Goal: Information Seeking & Learning: Learn about a topic

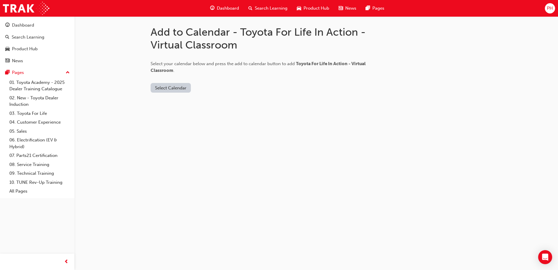
click at [173, 88] on button "Select Calendar" at bounding box center [171, 88] width 40 height 10
click at [181, 106] on button "Outlook.com" at bounding box center [171, 101] width 40 height 11
click at [226, 91] on button "Add to Calendar" at bounding box center [219, 88] width 41 height 10
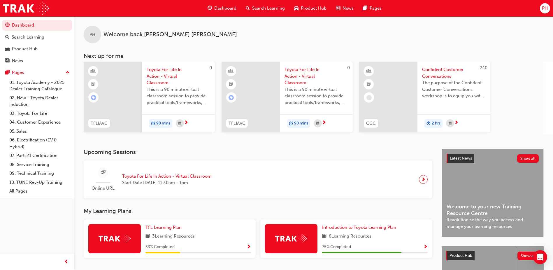
click at [273, 6] on span "Search Learning" at bounding box center [268, 8] width 33 height 7
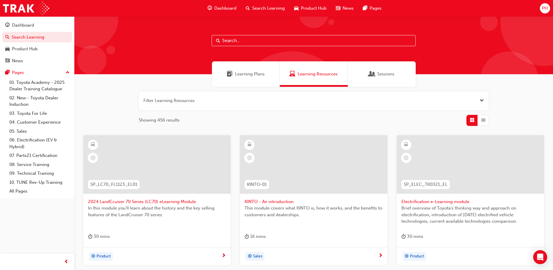
click at [254, 44] on input "text" at bounding box center [314, 40] width 204 height 11
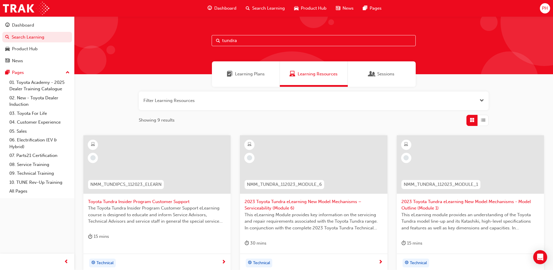
click at [278, 34] on div "tundra" at bounding box center [313, 45] width 479 height 58
click at [252, 39] on input "tundra" at bounding box center [314, 40] width 204 height 11
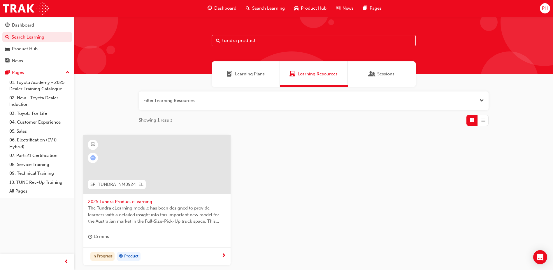
type input "tundra product"
click at [149, 201] on span "2025 Tundra Product eLearning" at bounding box center [157, 201] width 138 height 7
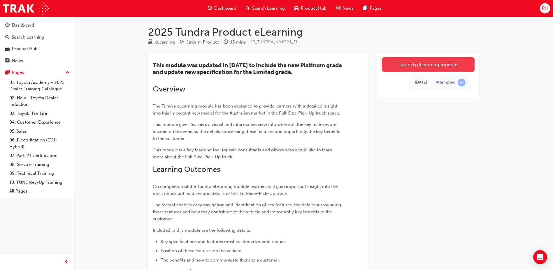
click at [401, 60] on link "Launch eLearning module" at bounding box center [428, 64] width 93 height 15
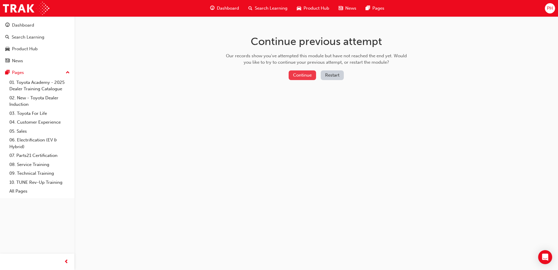
click at [295, 73] on button "Continue" at bounding box center [301, 75] width 27 height 10
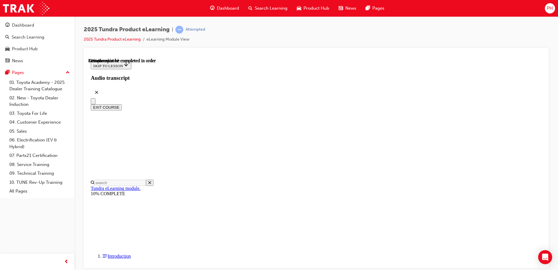
scroll to position [430, 0]
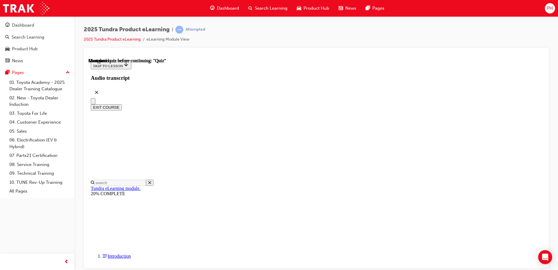
radio input "true"
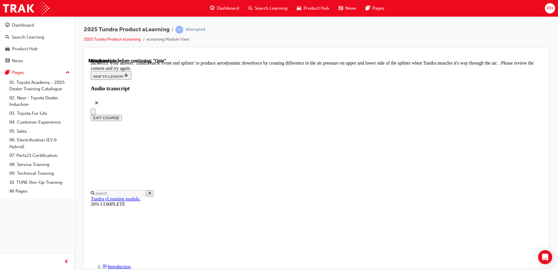
scroll to position [117, 0]
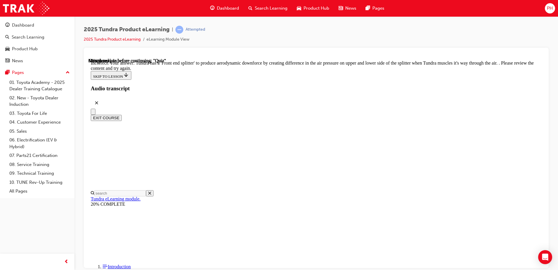
radio input "true"
drag, startPoint x: 286, startPoint y: 141, endPoint x: 323, endPoint y: 190, distance: 62.3
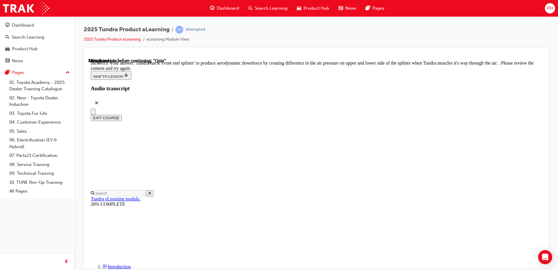
radio input "true"
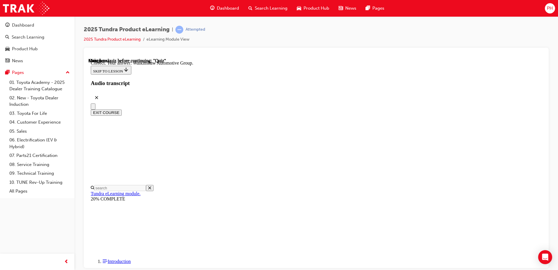
scroll to position [122, 0]
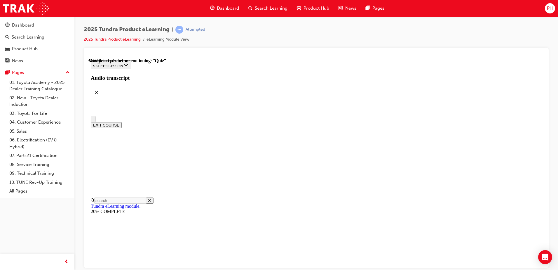
scroll to position [106, 0]
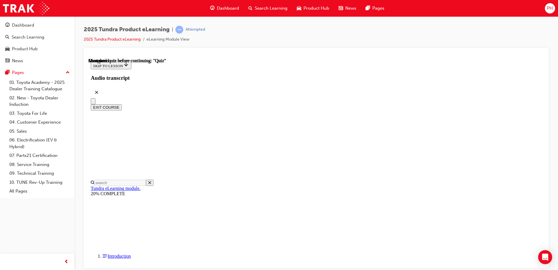
radio input "true"
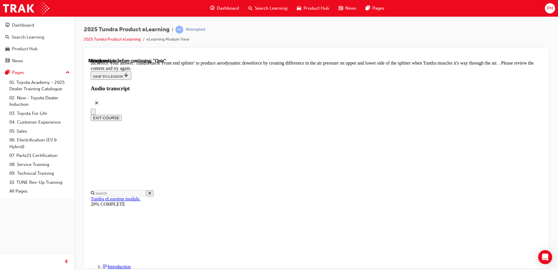
radio input "true"
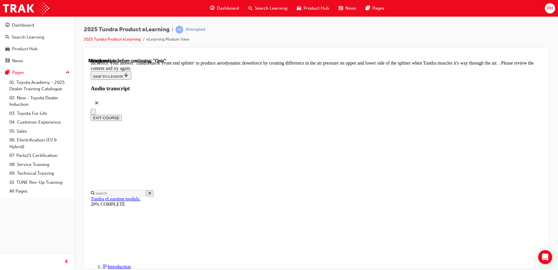
radio input "true"
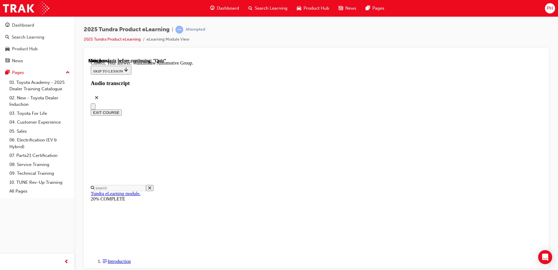
scroll to position [122, 0]
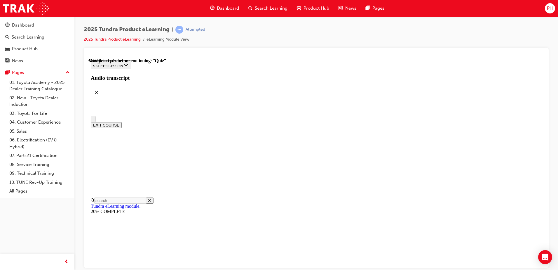
scroll to position [106, 0]
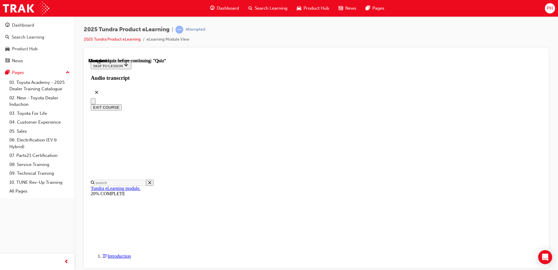
radio input "true"
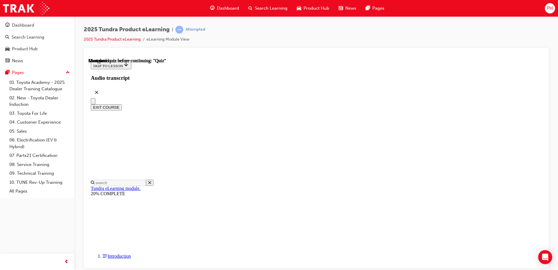
scroll to position [86, 0]
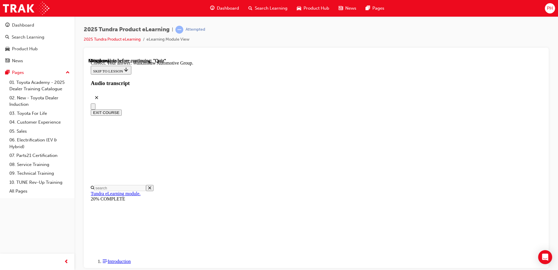
radio input "true"
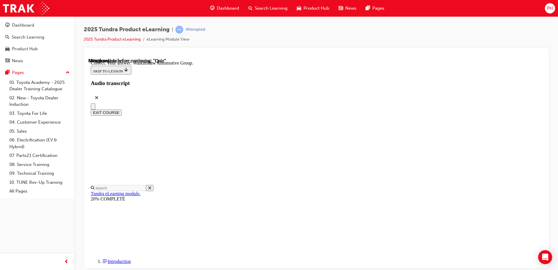
scroll to position [121, 0]
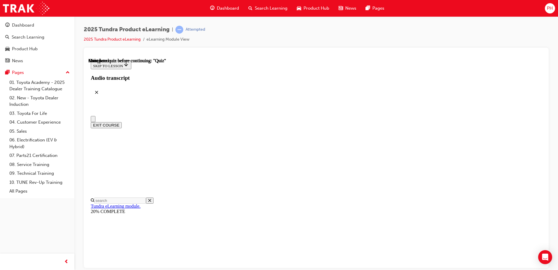
scroll to position [106, 0]
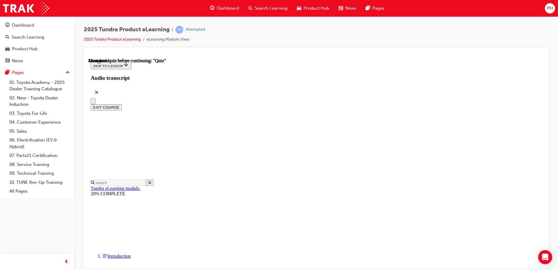
radio input "true"
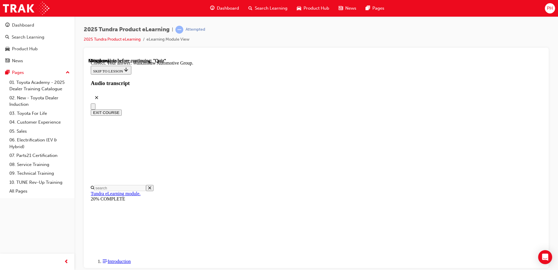
radio input "true"
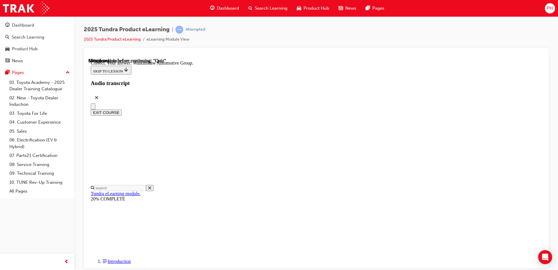
scroll to position [121, 0]
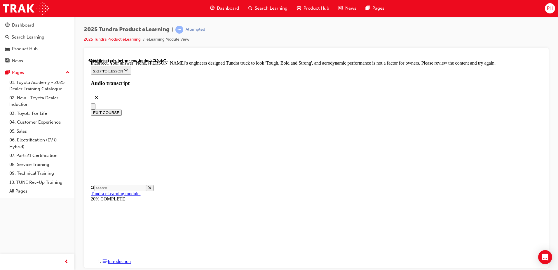
scroll to position [186, 0]
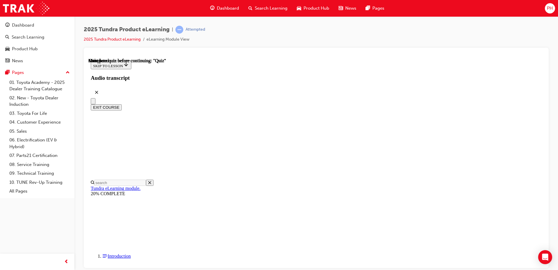
scroll to position [106, 0]
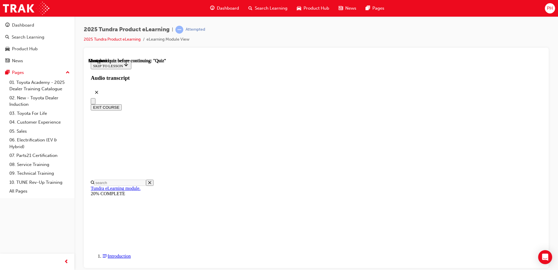
scroll to position [18, 0]
radio input "true"
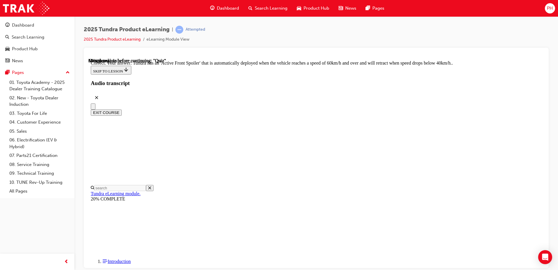
radio input "true"
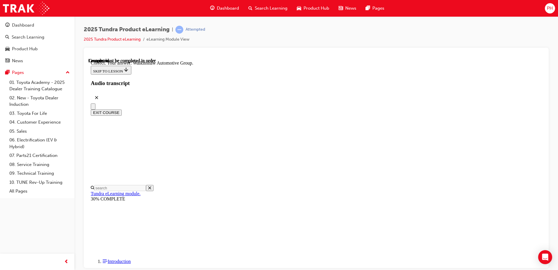
scroll to position [122, 0]
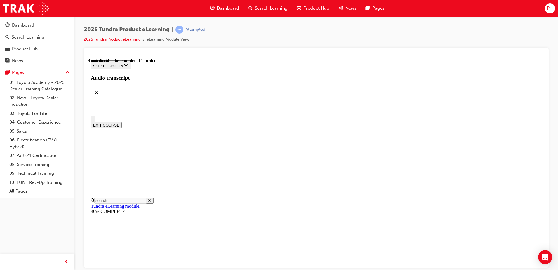
scroll to position [106, 0]
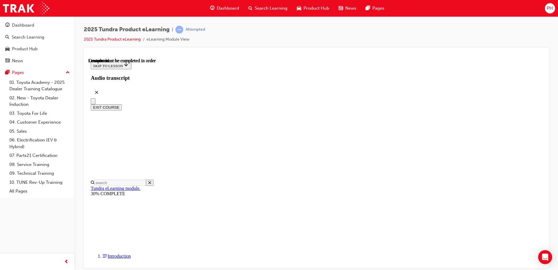
radio input "true"
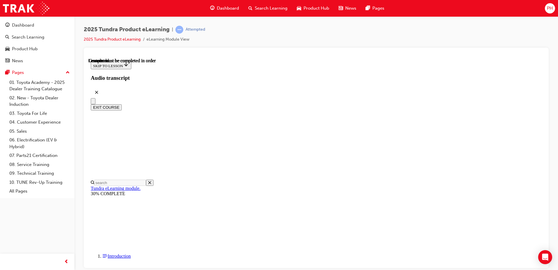
radio input "true"
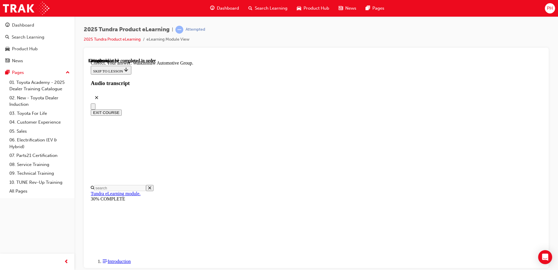
scroll to position [47, 0]
radio input "true"
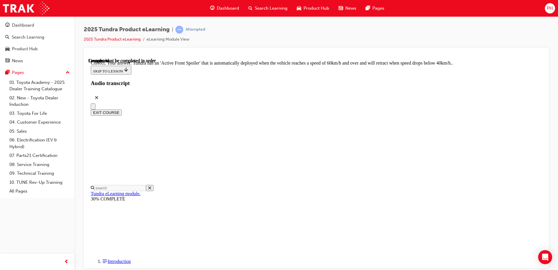
scroll to position [157, 0]
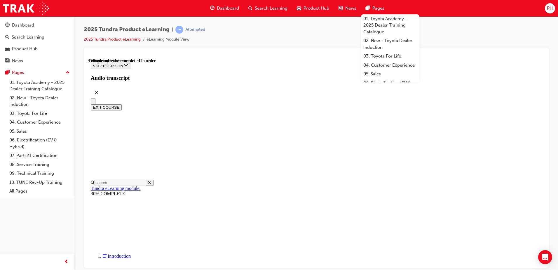
click at [429, 36] on div "2025 Tundra Product eLearning | Attempted 2025 Tundra Product eLearning eLearni…" at bounding box center [316, 37] width 465 height 22
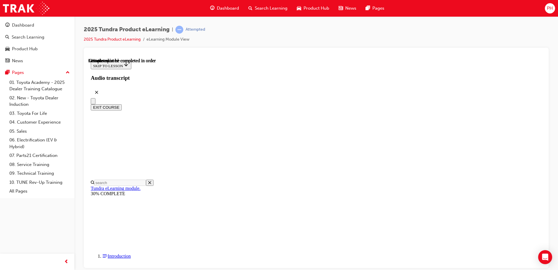
scroll to position [275, 0]
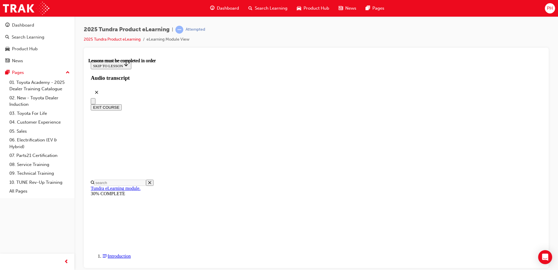
scroll to position [58, 0]
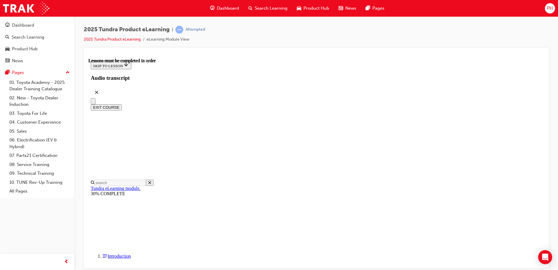
drag, startPoint x: 329, startPoint y: 223, endPoint x: 340, endPoint y: 212, distance: 15.3
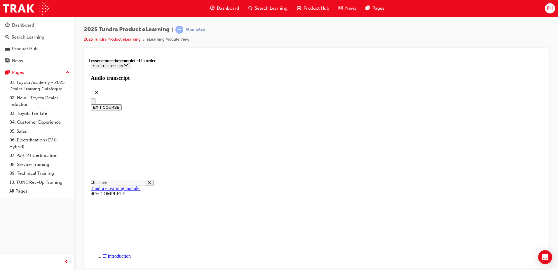
scroll to position [457, 0]
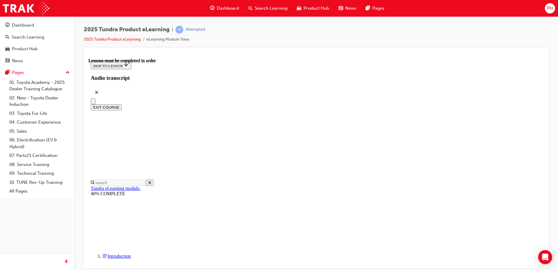
scroll to position [195, 0]
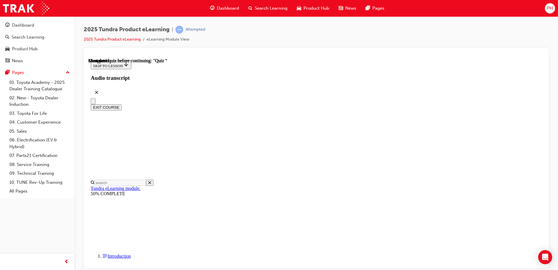
drag, startPoint x: 322, startPoint y: 141, endPoint x: 330, endPoint y: 151, distance: 13.1
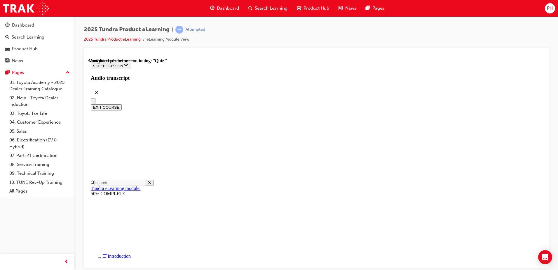
radio input "true"
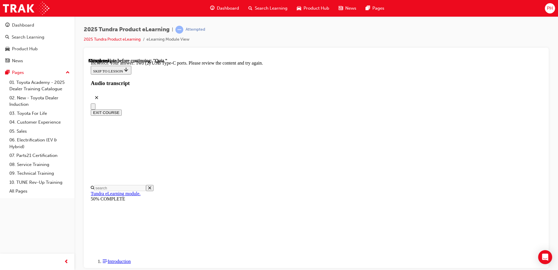
radio input "true"
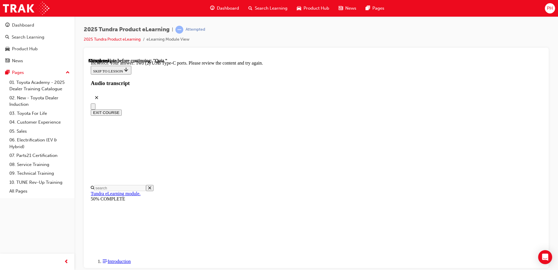
scroll to position [47, 0]
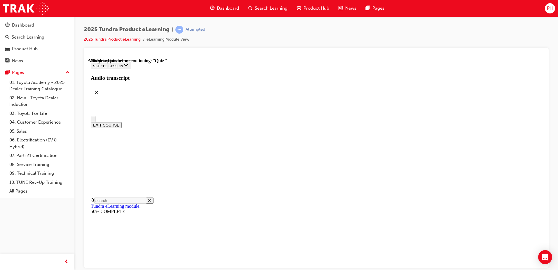
scroll to position [0, 0]
radio input "true"
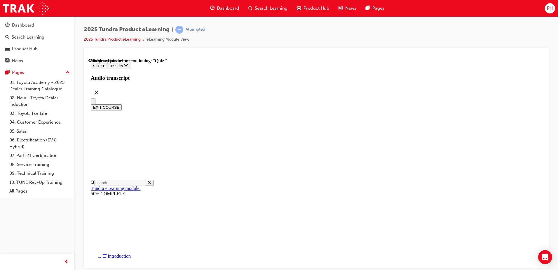
scroll to position [18, 0]
radio input "true"
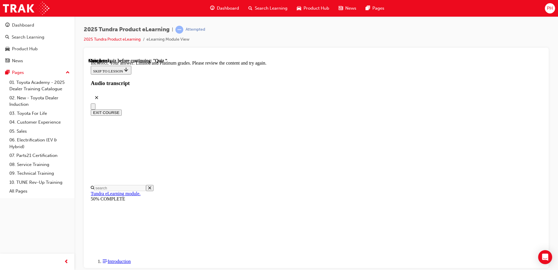
scroll to position [108, 0]
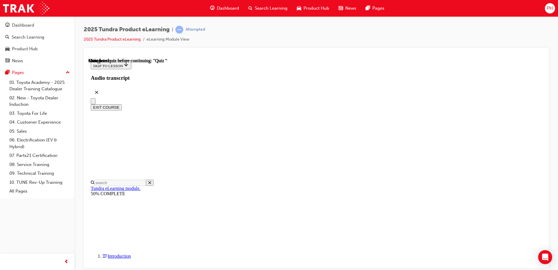
scroll to position [106, 0]
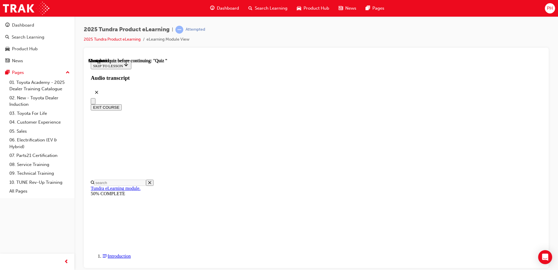
radio input "true"
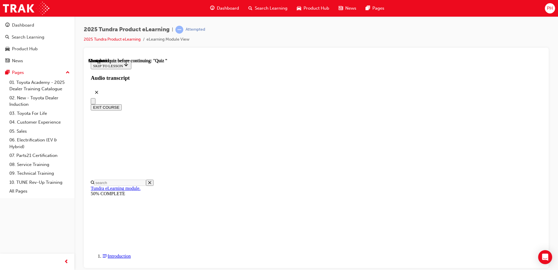
radio input "true"
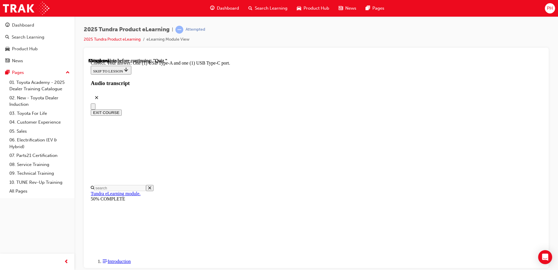
radio input "true"
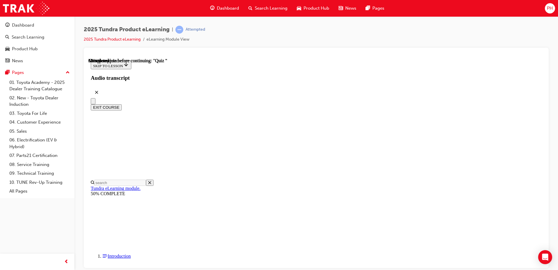
radio input "true"
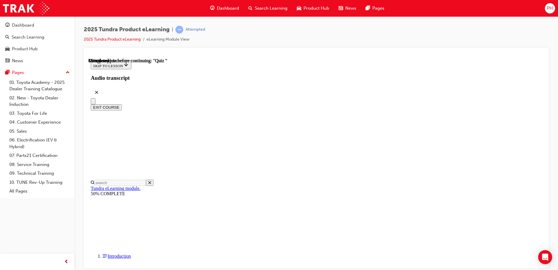
scroll to position [18, 0]
radio input "true"
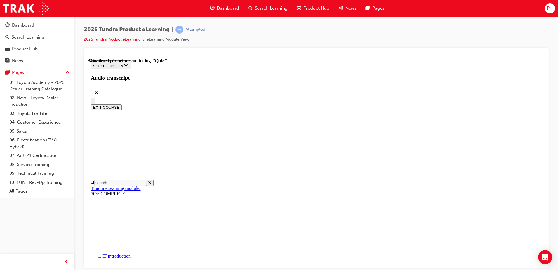
scroll to position [106, 0]
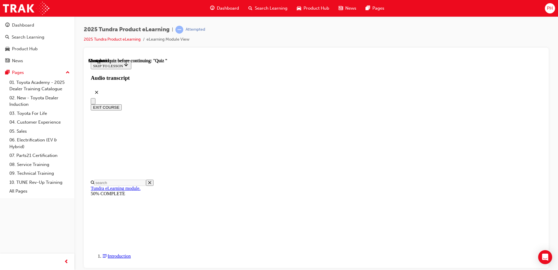
radio input "true"
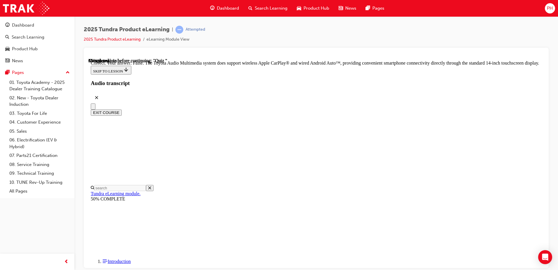
scroll to position [105, 0]
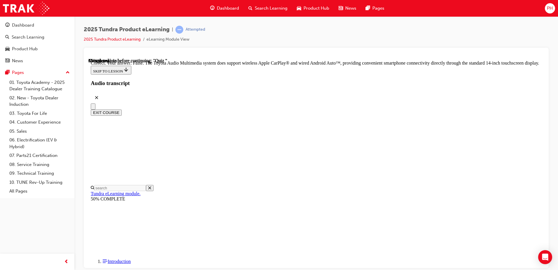
radio input "true"
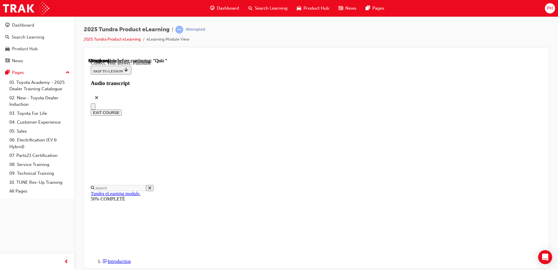
scroll to position [76, 0]
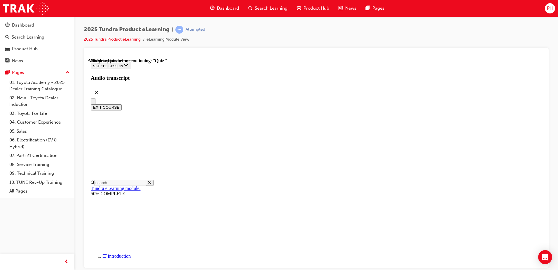
radio input "true"
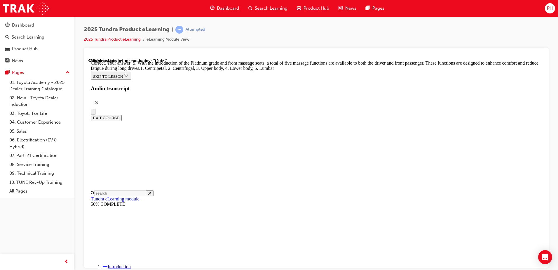
scroll to position [145, 0]
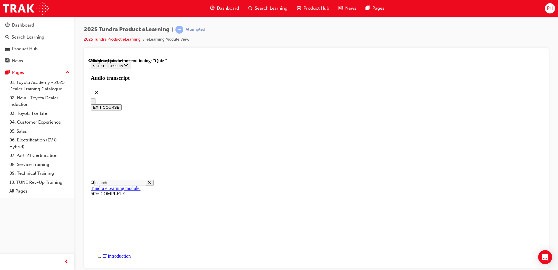
scroll to position [47, 0]
radio input "true"
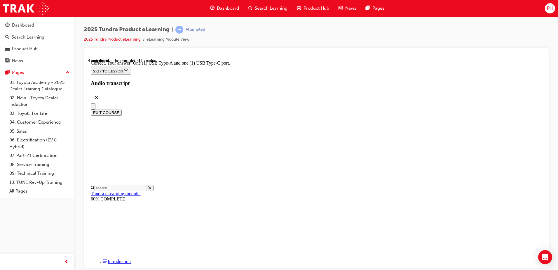
scroll to position [112, 0]
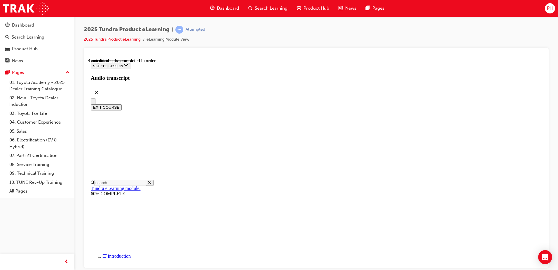
scroll to position [106, 0]
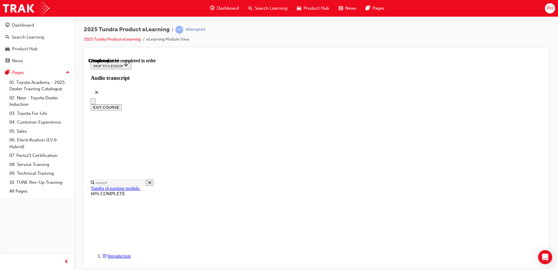
drag, startPoint x: 510, startPoint y: 256, endPoint x: 492, endPoint y: 255, distance: 17.6
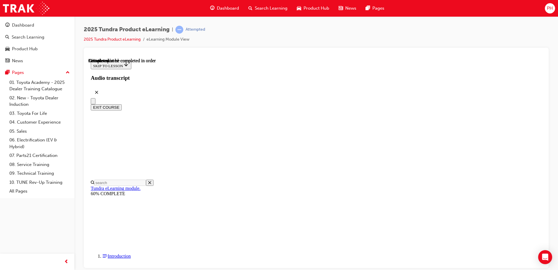
scroll to position [731, 0]
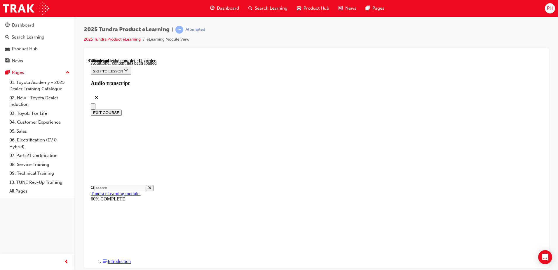
scroll to position [1405, 0]
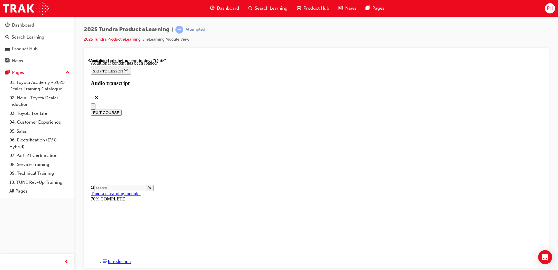
radio input "true"
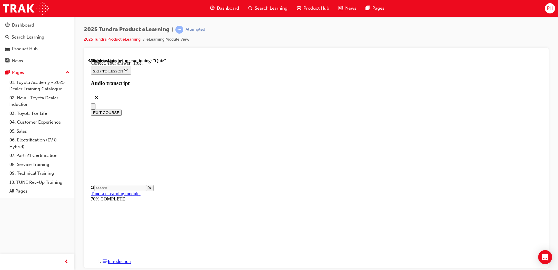
radio input "true"
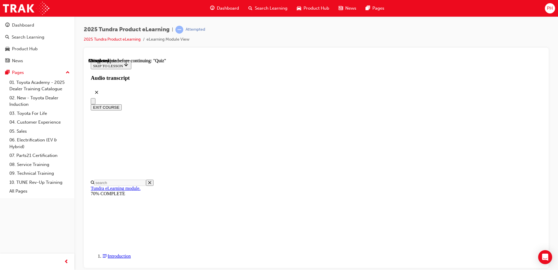
scroll to position [47, 0]
drag, startPoint x: 349, startPoint y: 193, endPoint x: 319, endPoint y: 192, distance: 30.3
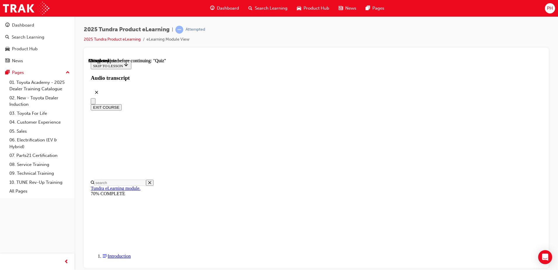
radio input "true"
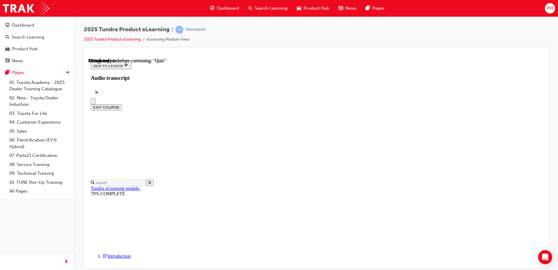
scroll to position [105, 0]
radio input "true"
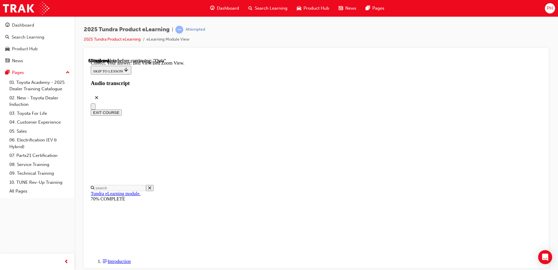
scroll to position [162, 0]
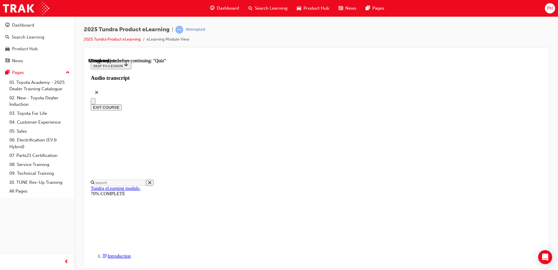
radio input "true"
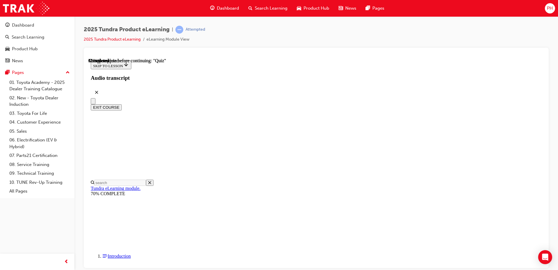
scroll to position [18, 0]
radio input "true"
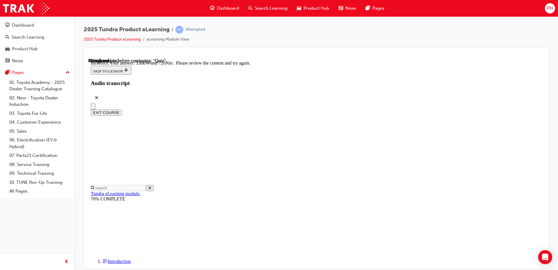
scroll to position [144, 0]
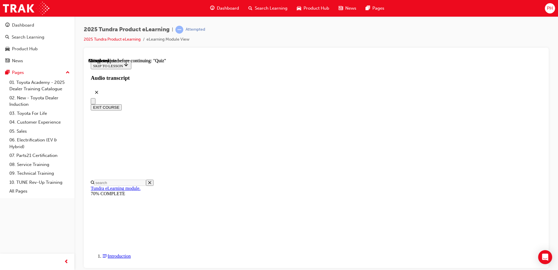
scroll to position [18, 0]
radio input "true"
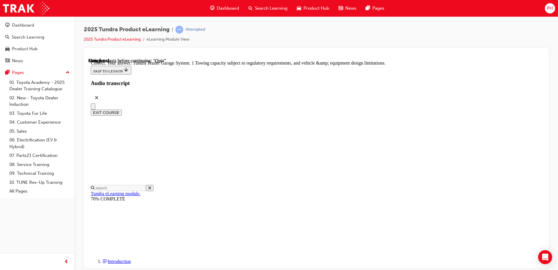
scroll to position [178, 0]
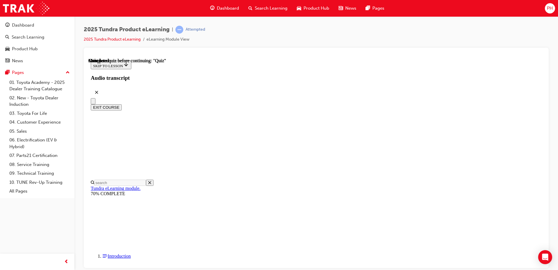
scroll to position [106, 0]
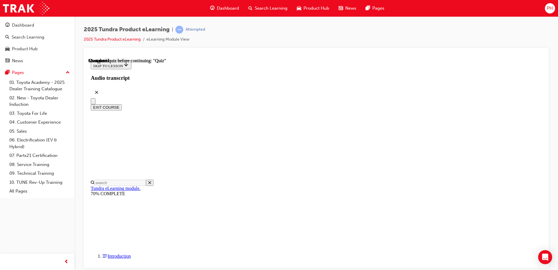
scroll to position [126, 0]
radio input "true"
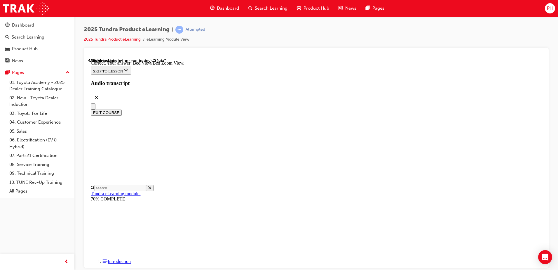
radio input "true"
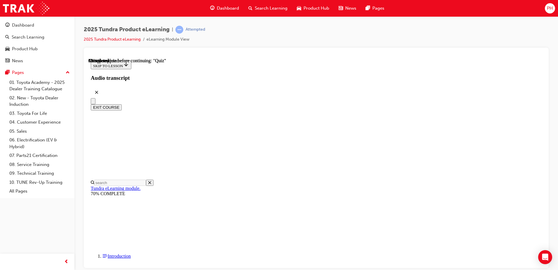
radio input "true"
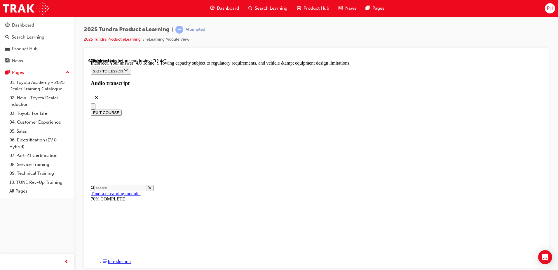
scroll to position [134, 0]
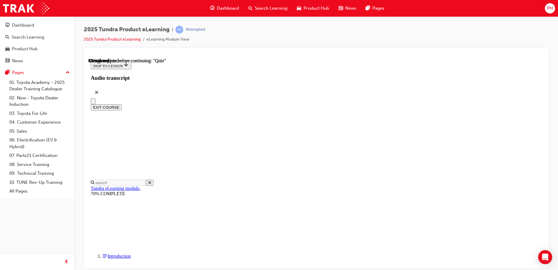
scroll to position [74, 0]
radio input "true"
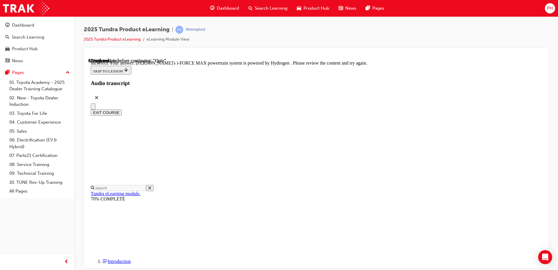
scroll to position [139, 0]
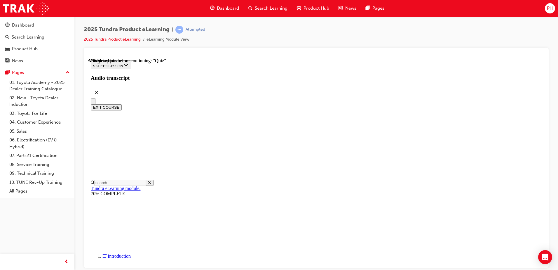
scroll to position [105, 0]
radio input "true"
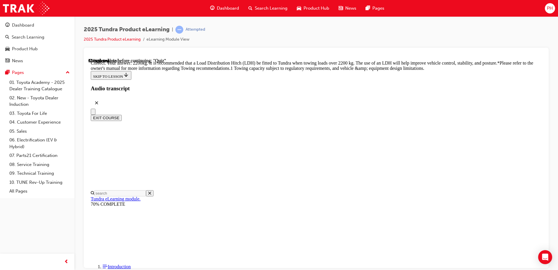
scroll to position [241, 0]
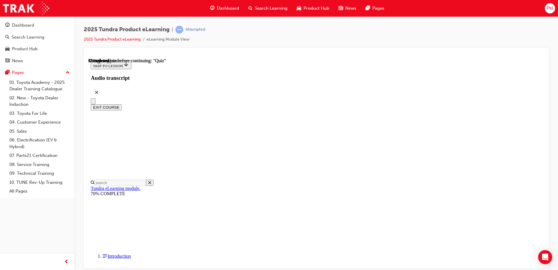
scroll to position [106, 0]
radio input "true"
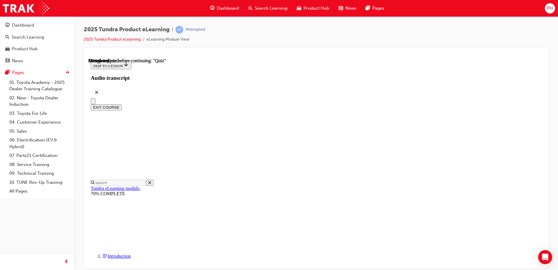
radio input "true"
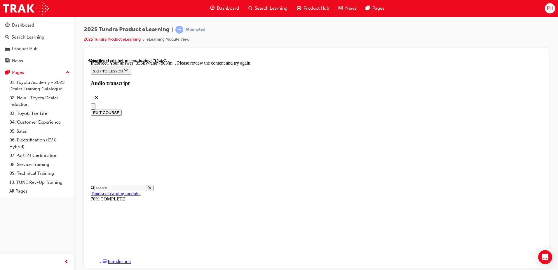
scroll to position [151, 0]
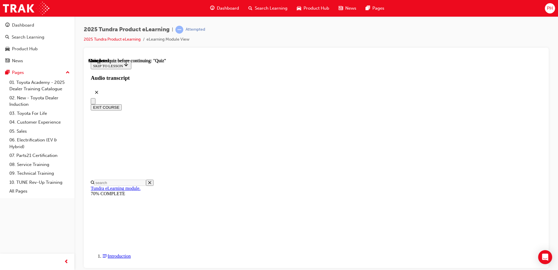
scroll to position [106, 0]
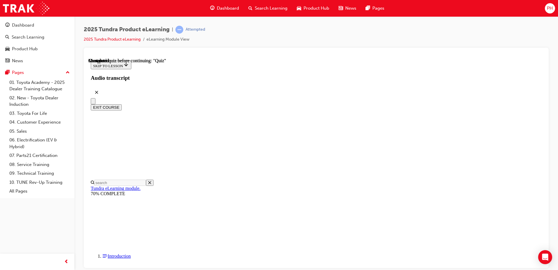
radio input "true"
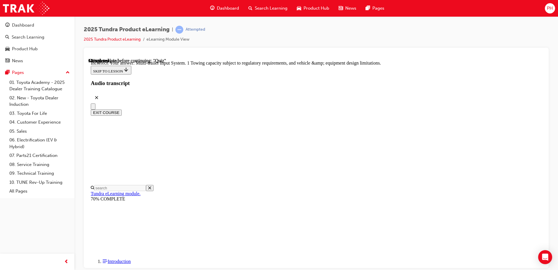
radio input "true"
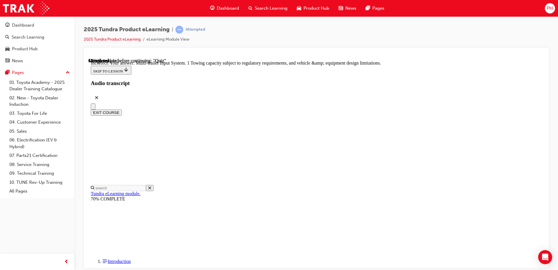
scroll to position [86, 0]
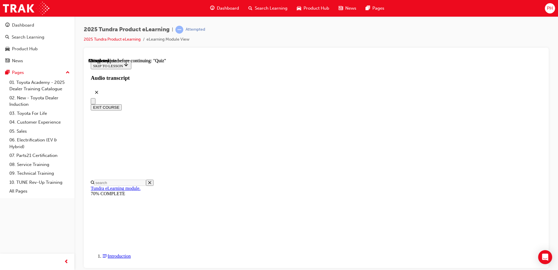
scroll to position [126, 0]
radio input "true"
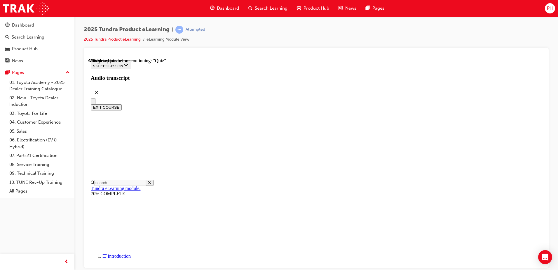
scroll to position [47, 0]
radio input "true"
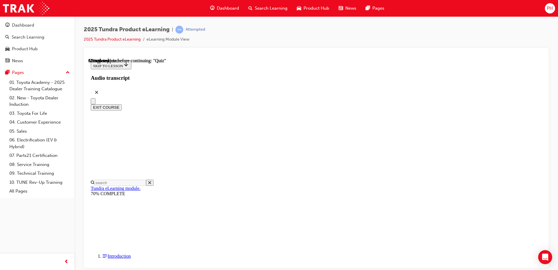
scroll to position [76, 0]
radio input "true"
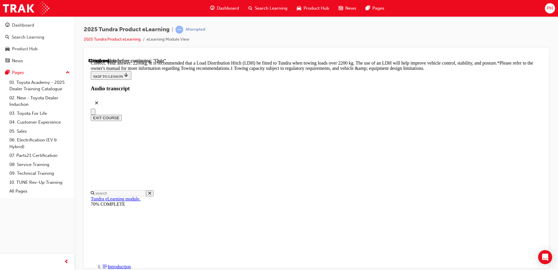
scroll to position [241, 0]
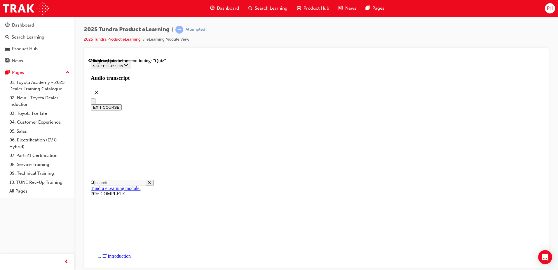
scroll to position [47, 0]
radio input "true"
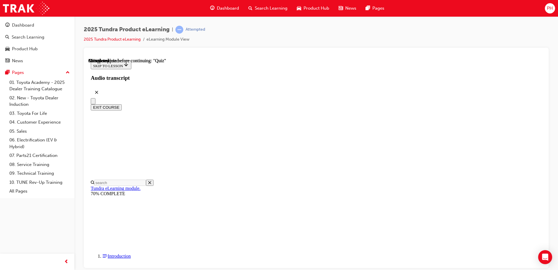
radio input "true"
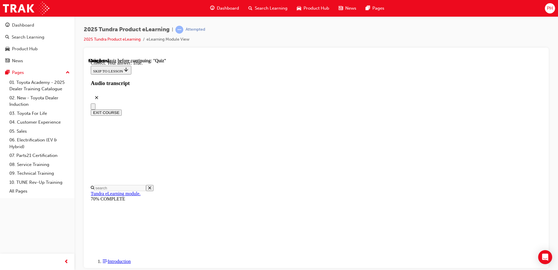
scroll to position [65, 0]
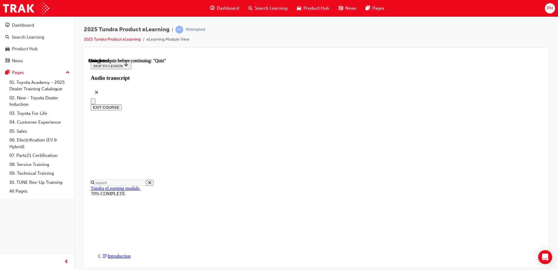
scroll to position [106, 0]
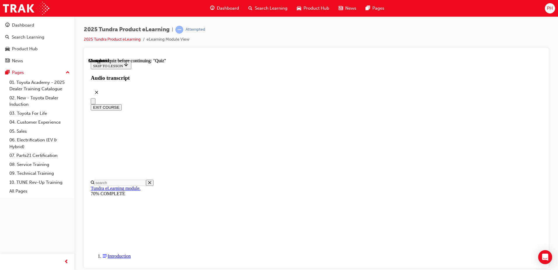
radio input "true"
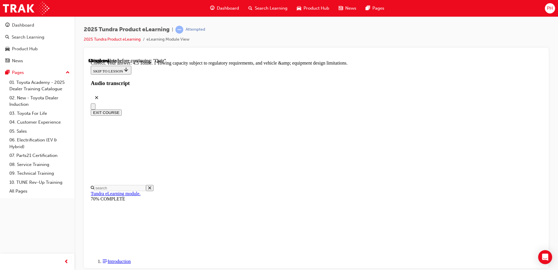
scroll to position [158, 0]
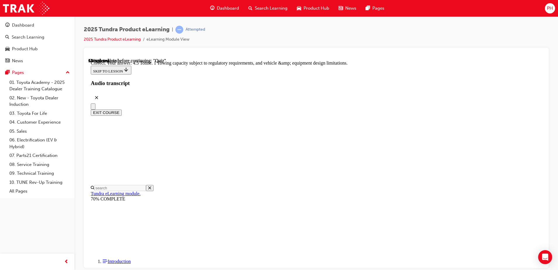
radio input "true"
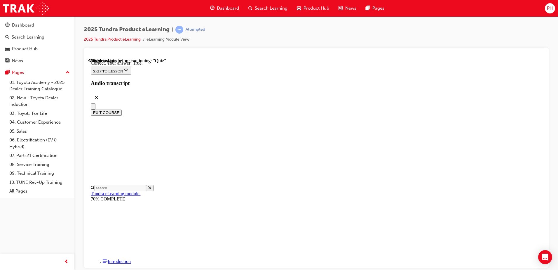
scroll to position [65, 0]
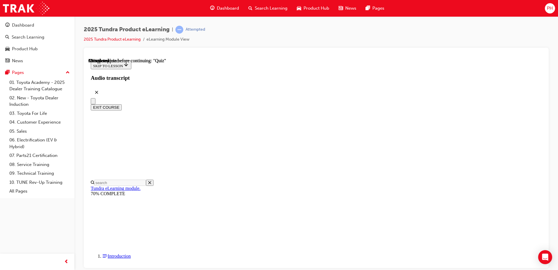
scroll to position [47, 0]
radio input "true"
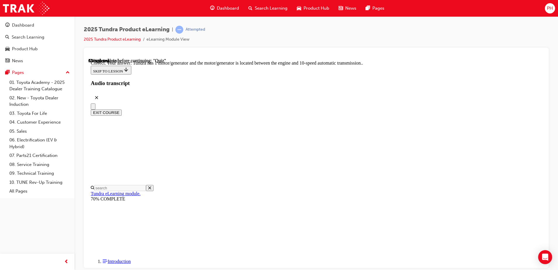
scroll to position [110, 0]
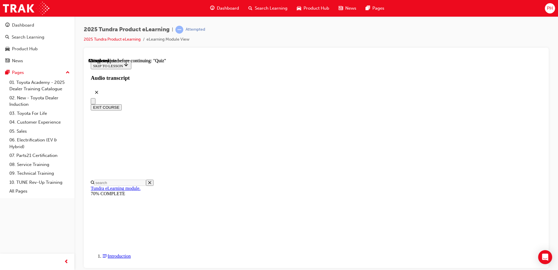
scroll to position [105, 0]
radio input "true"
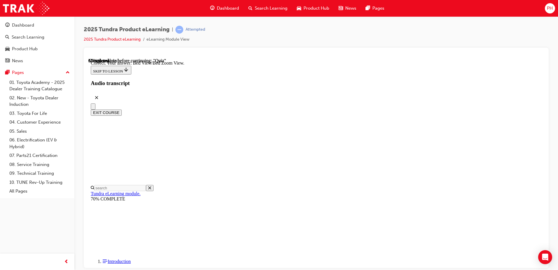
scroll to position [162, 0]
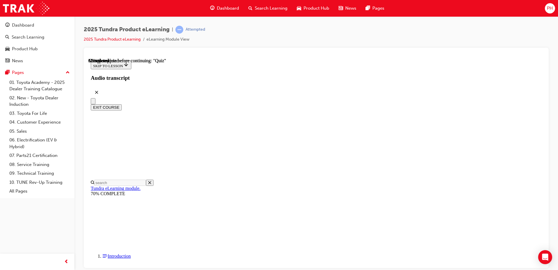
scroll to position [76, 0]
radio input "true"
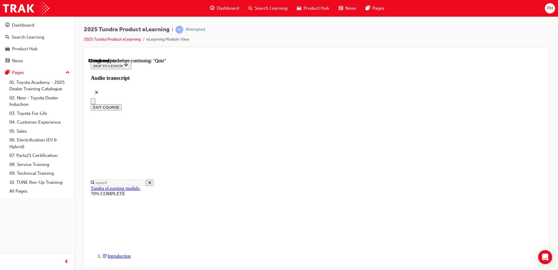
radio input "true"
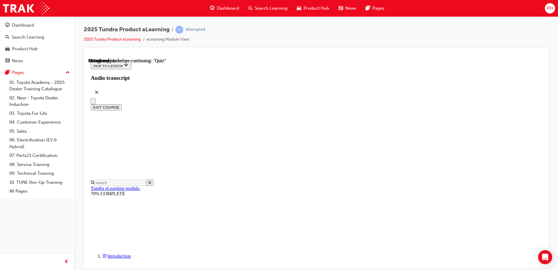
scroll to position [105, 0]
radio input "true"
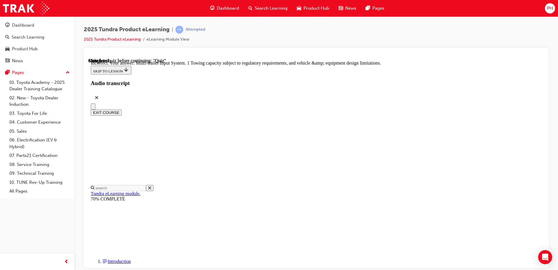
scroll to position [77, 0]
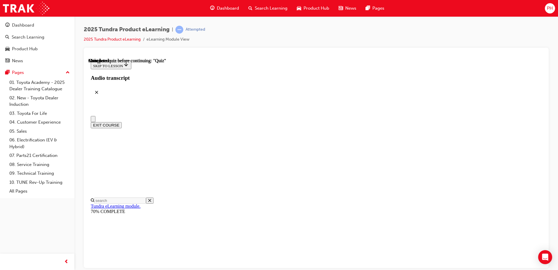
scroll to position [106, 0]
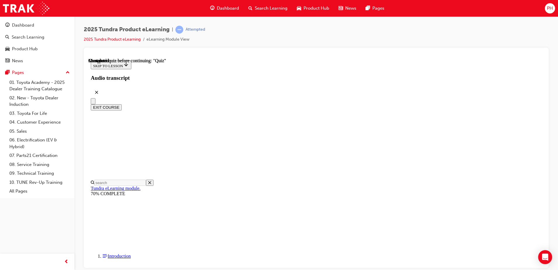
radio input "true"
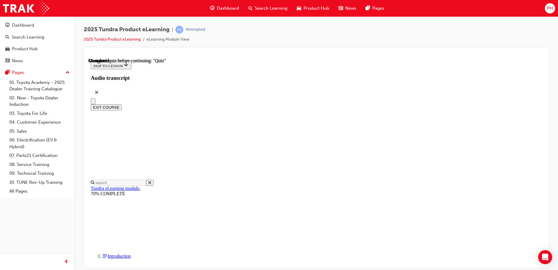
radio input "true"
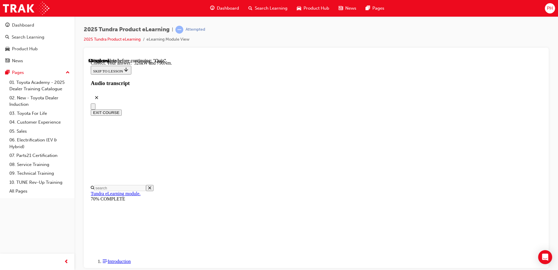
scroll to position [122, 0]
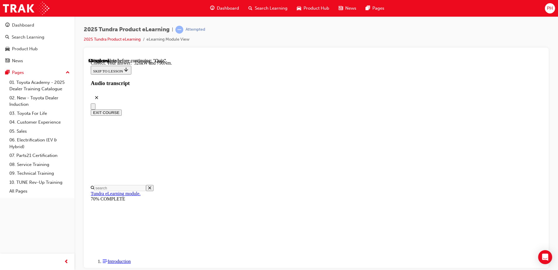
radio input "true"
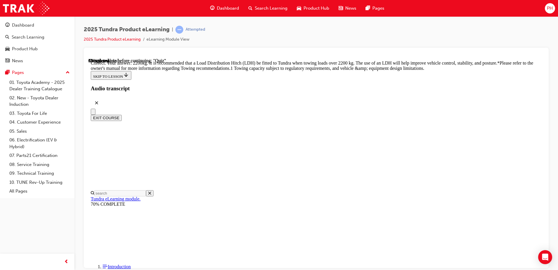
scroll to position [222, 0]
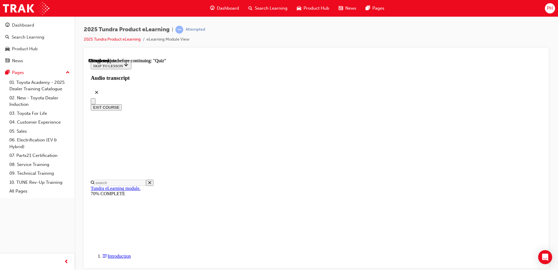
scroll to position [105, 0]
radio input "true"
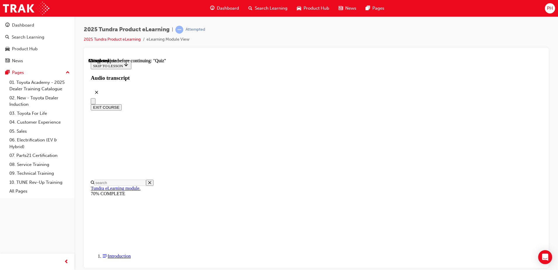
radio input "true"
drag, startPoint x: 370, startPoint y: 234, endPoint x: 392, endPoint y: 220, distance: 26.7
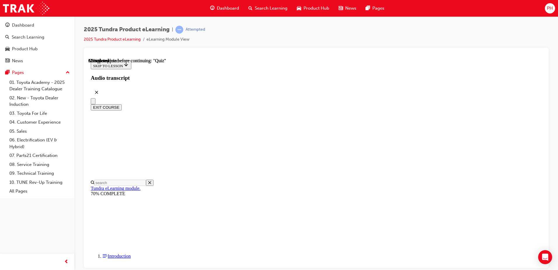
scroll to position [18, 0]
radio input "true"
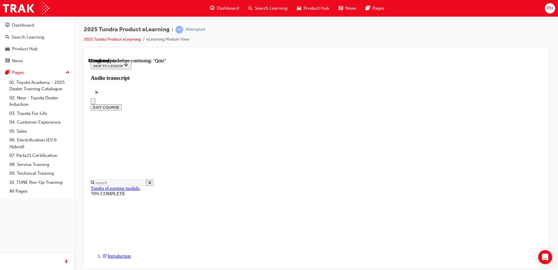
radio input "true"
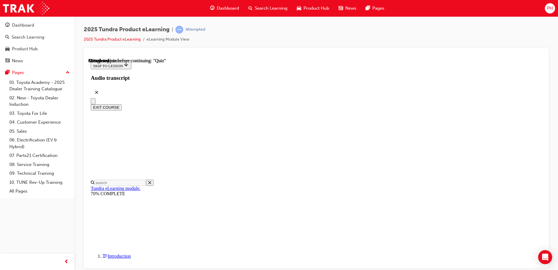
scroll to position [76, 0]
radio input "true"
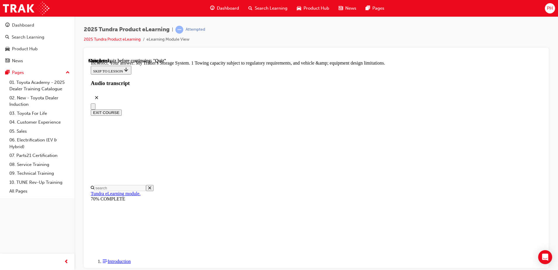
scroll to position [178, 0]
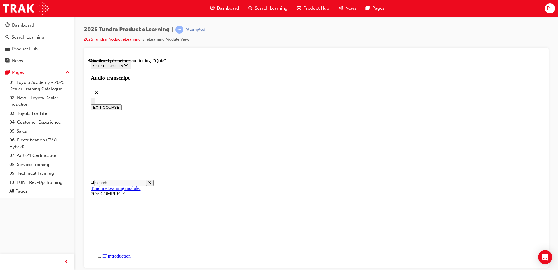
scroll to position [106, 0]
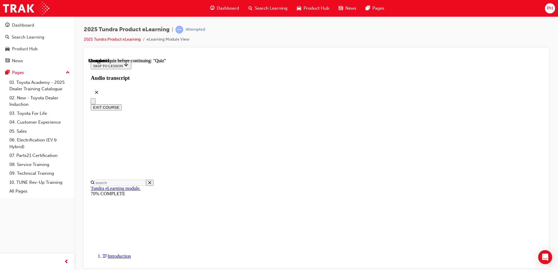
radio input "true"
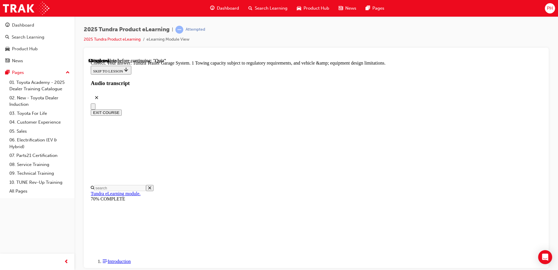
radio input "true"
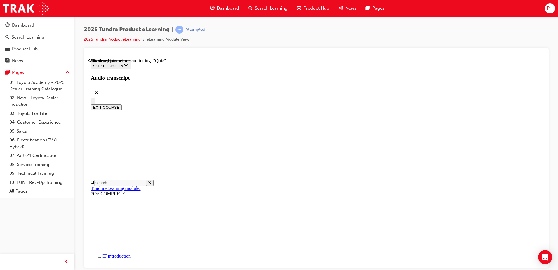
scroll to position [99, 0]
radio input "true"
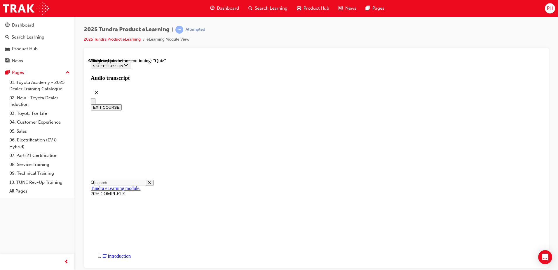
radio input "true"
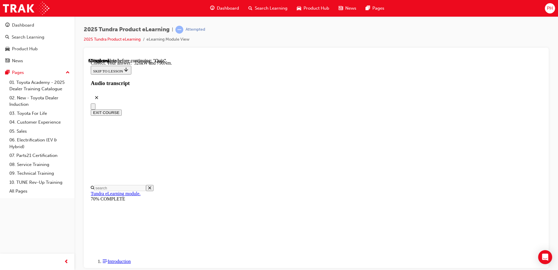
scroll to position [122, 0]
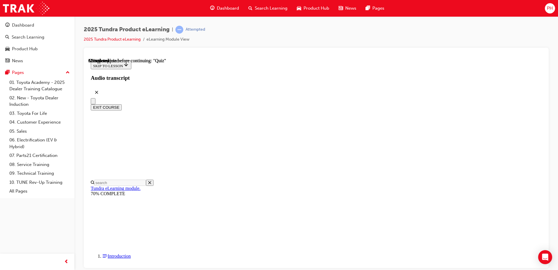
scroll to position [18, 0]
radio input "true"
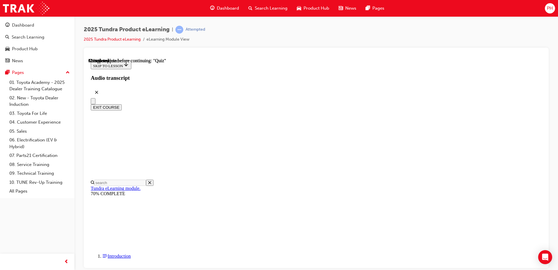
scroll to position [76, 0]
radio input "true"
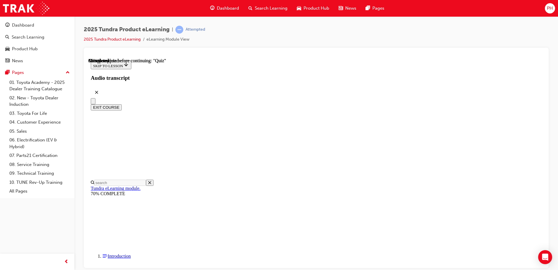
scroll to position [74, 0]
radio input "true"
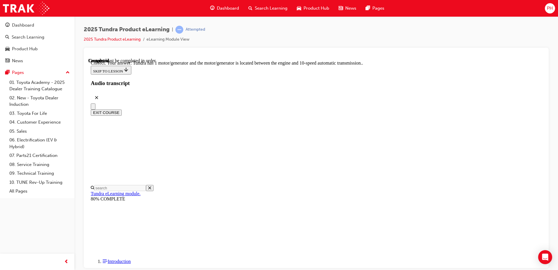
scroll to position [110, 0]
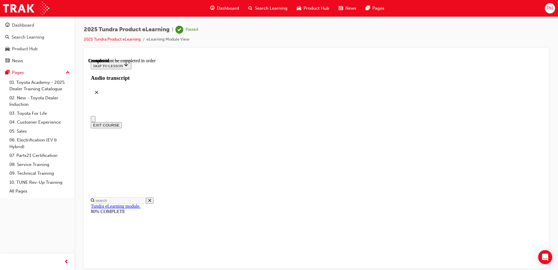
scroll to position [106, 0]
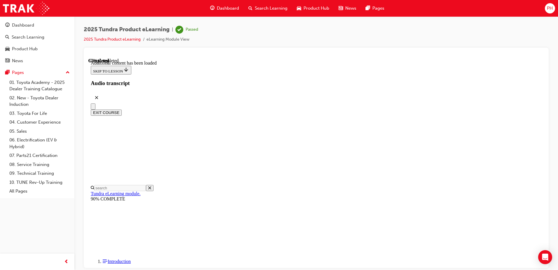
click at [122, 109] on button "EXIT COURSE" at bounding box center [106, 112] width 31 height 6
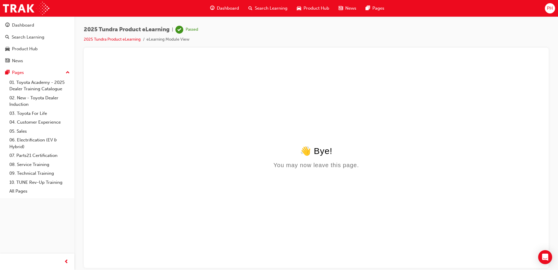
scroll to position [0, 0]
click at [261, 8] on span "Search Learning" at bounding box center [271, 8] width 33 height 7
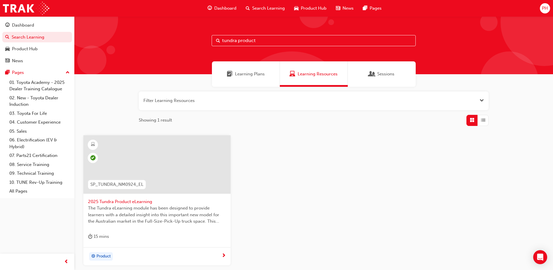
drag, startPoint x: 268, startPoint y: 38, endPoint x: 149, endPoint y: 8, distance: 122.7
click at [149, 8] on div "Dashboard Search Learning Product Hub News Pages PH Dashboard Search Learning P…" at bounding box center [276, 135] width 553 height 270
type input "2025 yaris"
click at [139, 200] on span "2025 Yaris Hatch Product Training" at bounding box center [157, 201] width 138 height 7
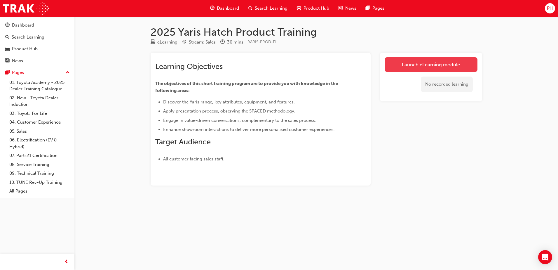
click at [426, 66] on link "Launch eLearning module" at bounding box center [430, 64] width 93 height 15
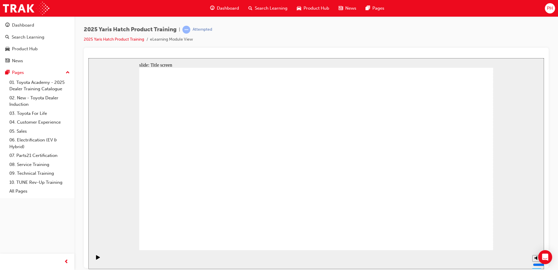
drag, startPoint x: 328, startPoint y: 238, endPoint x: 333, endPoint y: 229, distance: 10.4
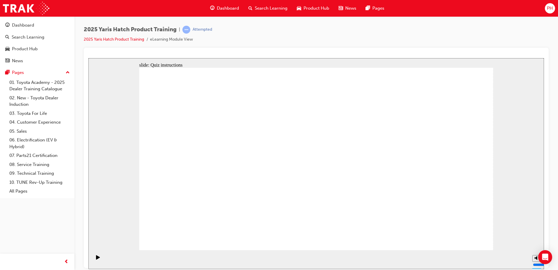
radio input "true"
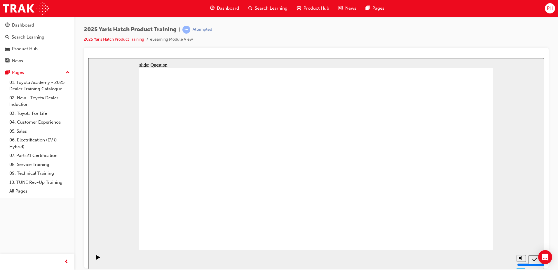
radio input "true"
drag, startPoint x: 466, startPoint y: 232, endPoint x: 468, endPoint y: 235, distance: 4.2
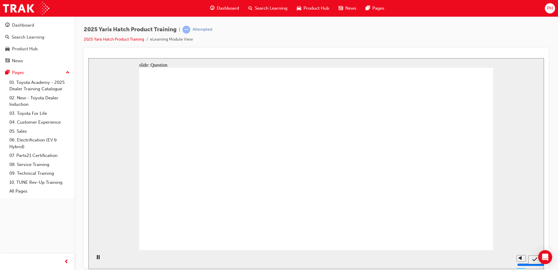
radio input "true"
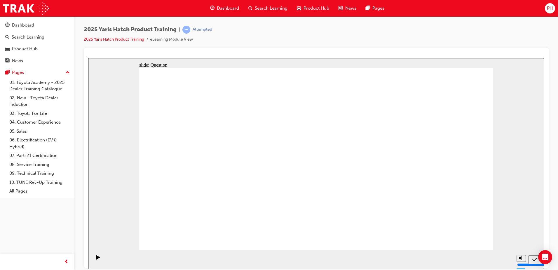
radio input "true"
drag, startPoint x: 188, startPoint y: 152, endPoint x: 186, endPoint y: 214, distance: 62.1
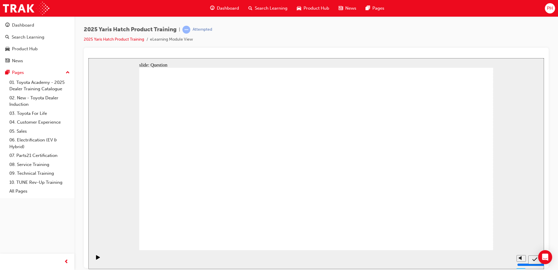
drag, startPoint x: 294, startPoint y: 135, endPoint x: 359, endPoint y: 186, distance: 82.3
drag, startPoint x: 262, startPoint y: 149, endPoint x: 282, endPoint y: 152, distance: 20.6
drag, startPoint x: 449, startPoint y: 155, endPoint x: 329, endPoint y: 212, distance: 132.6
drag, startPoint x: 389, startPoint y: 155, endPoint x: 266, endPoint y: 214, distance: 136.2
drag, startPoint x: 276, startPoint y: 156, endPoint x: 447, endPoint y: 200, distance: 177.0
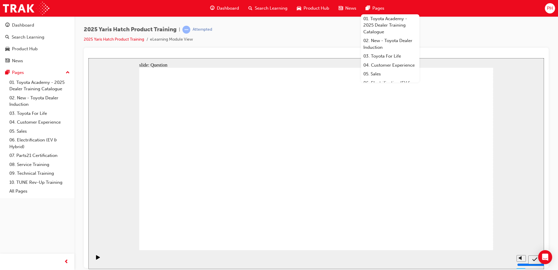
drag, startPoint x: 324, startPoint y: 131, endPoint x: 340, endPoint y: 144, distance: 20.3
radio input "true"
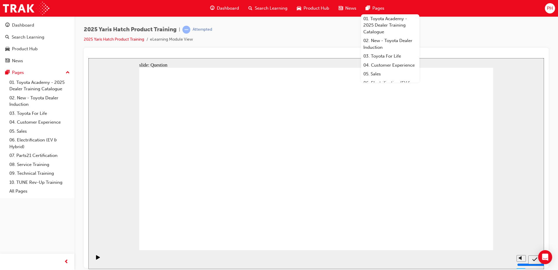
drag, startPoint x: 475, startPoint y: 135, endPoint x: 488, endPoint y: 152, distance: 20.6
radio input "true"
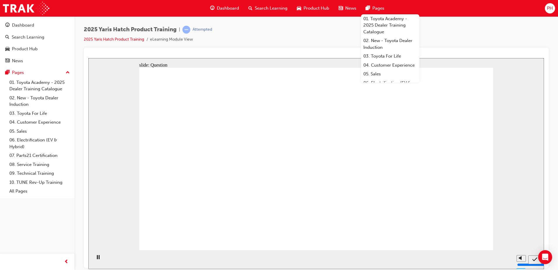
radio input "true"
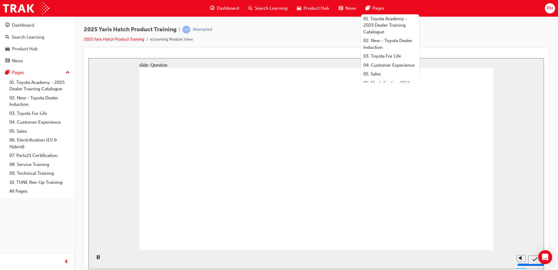
radio input "true"
drag, startPoint x: 314, startPoint y: 159, endPoint x: 379, endPoint y: 211, distance: 83.6
drag, startPoint x: 264, startPoint y: 157, endPoint x: 455, endPoint y: 211, distance: 198.3
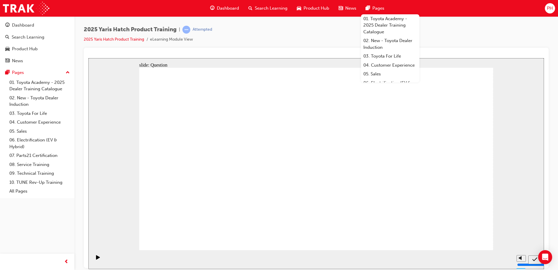
drag, startPoint x: 431, startPoint y: 153, endPoint x: 307, endPoint y: 209, distance: 136.4
drag, startPoint x: 375, startPoint y: 158, endPoint x: 245, endPoint y: 210, distance: 139.6
drag, startPoint x: 178, startPoint y: 133, endPoint x: 179, endPoint y: 189, distance: 56.0
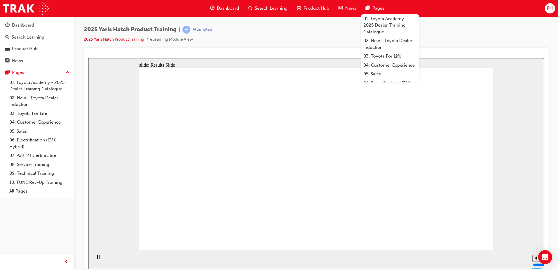
radio input "true"
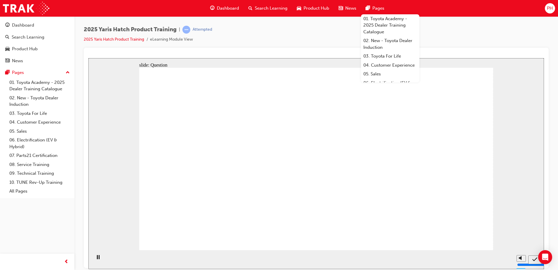
radio input "true"
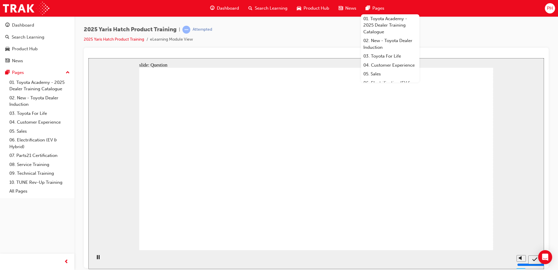
radio input "true"
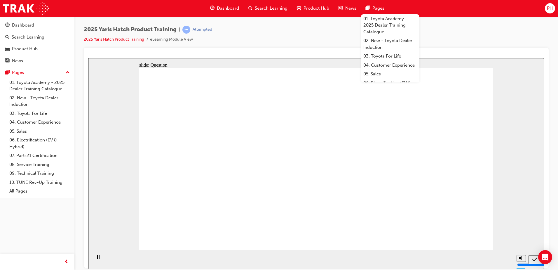
drag, startPoint x: 236, startPoint y: 140, endPoint x: 174, endPoint y: 200, distance: 86.0
drag, startPoint x: 364, startPoint y: 144, endPoint x: 237, endPoint y: 199, distance: 138.6
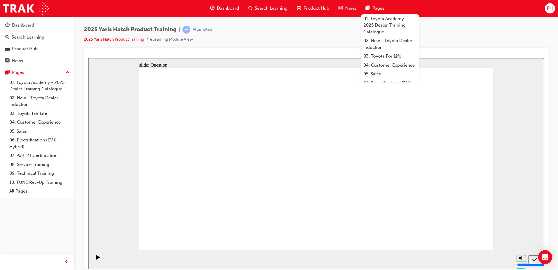
drag, startPoint x: 450, startPoint y: 156, endPoint x: 319, endPoint y: 217, distance: 144.2
drag, startPoint x: 308, startPoint y: 155, endPoint x: 373, endPoint y: 216, distance: 89.6
drag, startPoint x: 199, startPoint y: 146, endPoint x: 460, endPoint y: 199, distance: 266.1
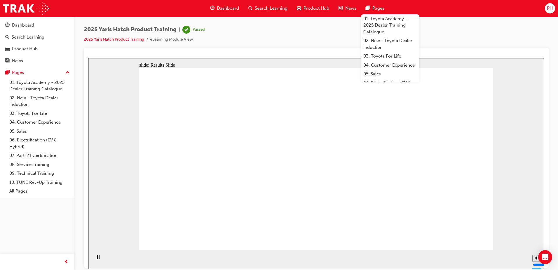
click at [255, 9] on span "Search Learning" at bounding box center [271, 8] width 33 height 7
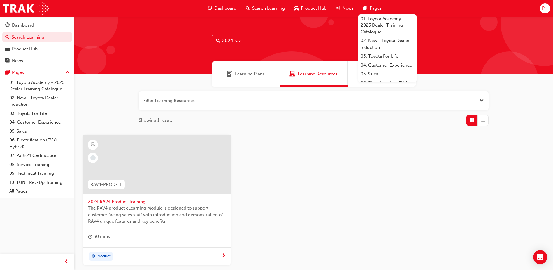
type input "2024 rav"
click at [125, 202] on span "2024 RAV4 Product Training" at bounding box center [157, 201] width 138 height 7
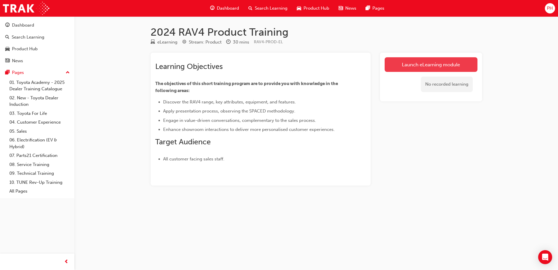
click at [447, 61] on link "Launch eLearning module" at bounding box center [430, 64] width 93 height 15
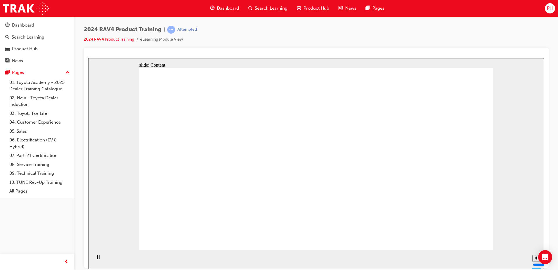
drag, startPoint x: 226, startPoint y: 135, endPoint x: 321, endPoint y: 141, distance: 94.4
drag, startPoint x: 367, startPoint y: 189, endPoint x: 441, endPoint y: 210, distance: 77.1
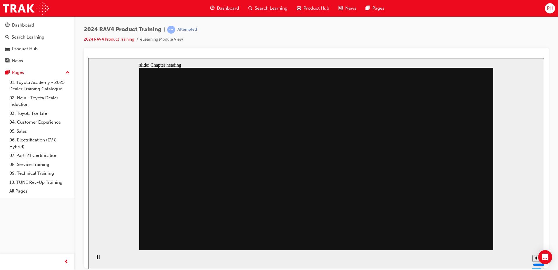
drag, startPoint x: 302, startPoint y: 163, endPoint x: 319, endPoint y: 108, distance: 57.8
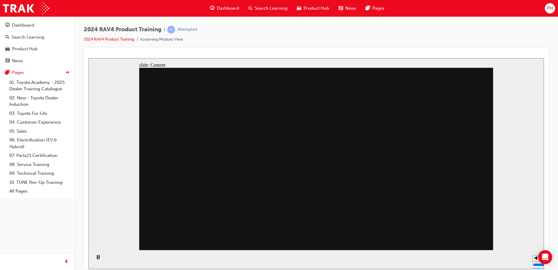
drag, startPoint x: 319, startPoint y: 107, endPoint x: 173, endPoint y: 74, distance: 149.9
drag, startPoint x: 228, startPoint y: 135, endPoint x: 232, endPoint y: 167, distance: 32.4
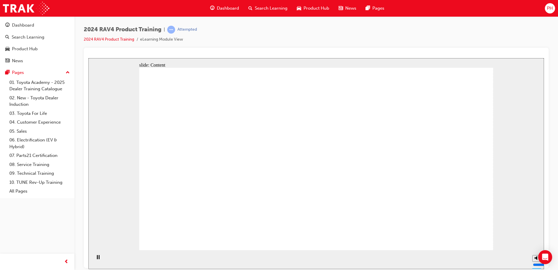
drag, startPoint x: 250, startPoint y: 147, endPoint x: 236, endPoint y: 161, distance: 19.6
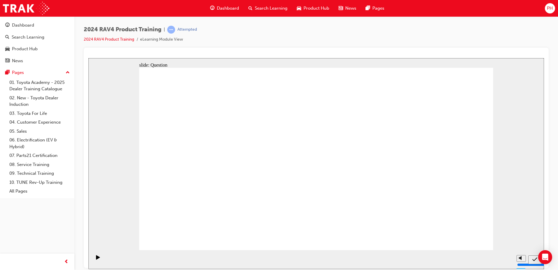
radio input "true"
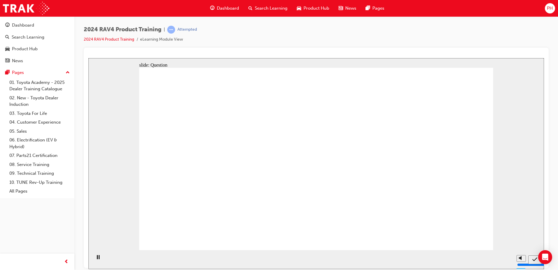
radio input "true"
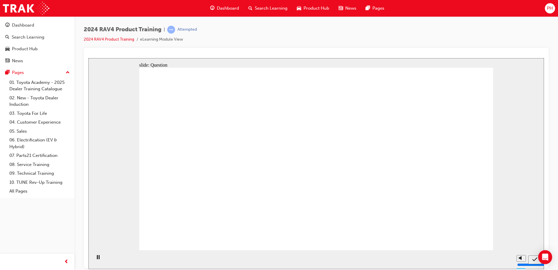
drag, startPoint x: 246, startPoint y: 184, endPoint x: 234, endPoint y: 183, distance: 11.4
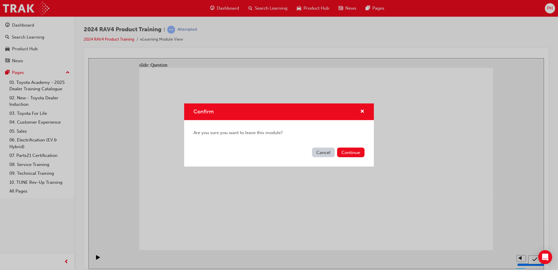
drag, startPoint x: 305, startPoint y: 174, endPoint x: 306, endPoint y: 171, distance: 3.2
click at [306, 171] on div "Confirm Are you sure you want to leave this module? Cancel Continue" at bounding box center [279, 135] width 558 height 270
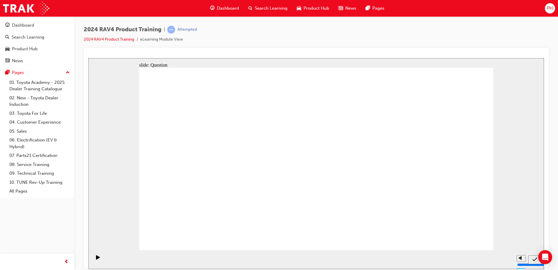
radio input "true"
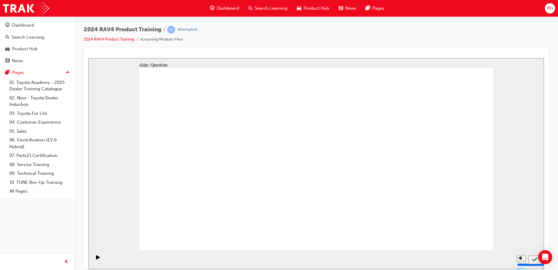
drag, startPoint x: 215, startPoint y: 153, endPoint x: 224, endPoint y: 211, distance: 57.8
drag, startPoint x: 408, startPoint y: 122, endPoint x: 265, endPoint y: 179, distance: 154.8
drag, startPoint x: 277, startPoint y: 146, endPoint x: 425, endPoint y: 216, distance: 163.6
drag, startPoint x: 363, startPoint y: 159, endPoint x: 357, endPoint y: 232, distance: 72.6
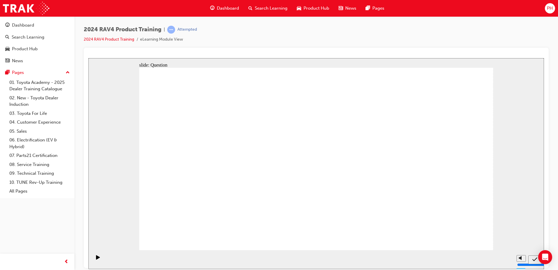
radio input "true"
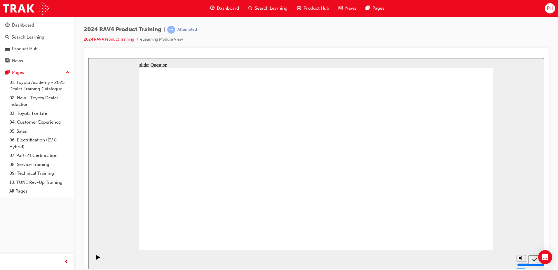
radio input "true"
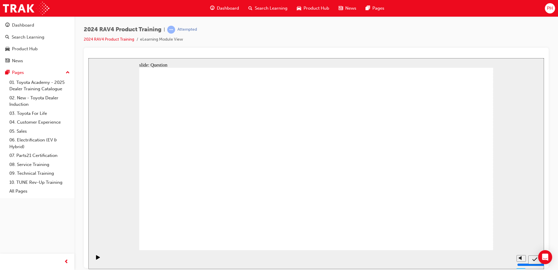
radio input "true"
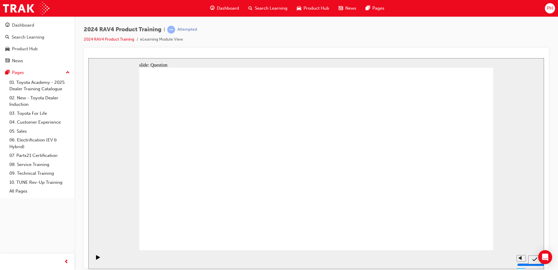
radio input "true"
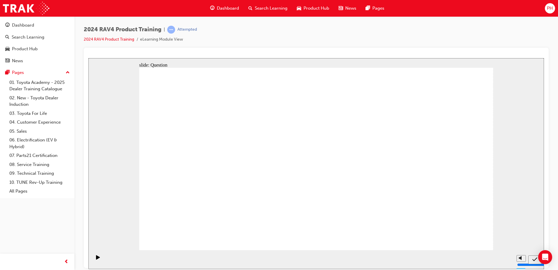
drag, startPoint x: 344, startPoint y: 141, endPoint x: 210, endPoint y: 209, distance: 150.7
drag, startPoint x: 431, startPoint y: 141, endPoint x: 287, endPoint y: 204, distance: 157.8
drag, startPoint x: 187, startPoint y: 141, endPoint x: 331, endPoint y: 206, distance: 158.2
drag, startPoint x: 267, startPoint y: 144, endPoint x: 405, endPoint y: 203, distance: 150.9
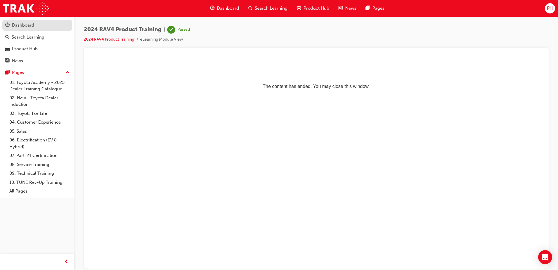
click at [30, 23] on div "Dashboard" at bounding box center [23, 25] width 22 height 7
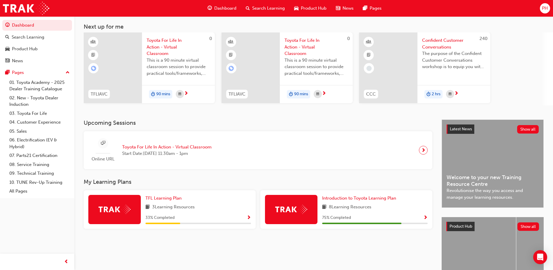
scroll to position [77, 0]
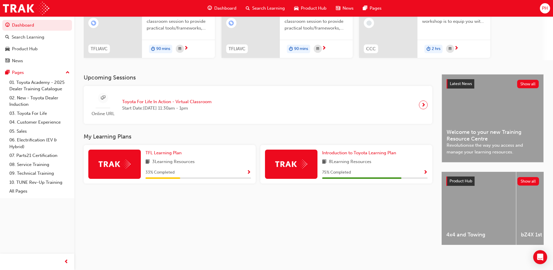
click at [410, 171] on div "75 % Completed" at bounding box center [375, 172] width 106 height 7
click at [426, 170] on span "Show Progress" at bounding box center [426, 172] width 4 height 5
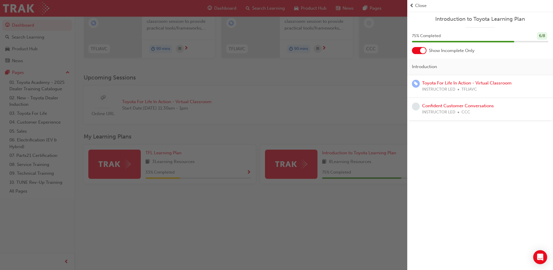
click at [241, 172] on div "button" at bounding box center [203, 135] width 407 height 270
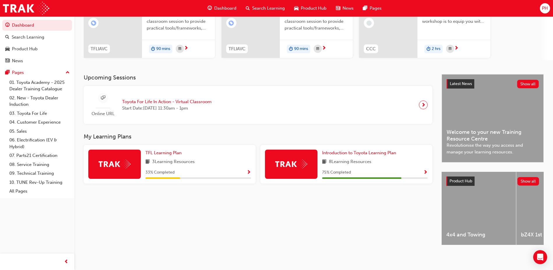
click at [241, 172] on div "33 % Completed" at bounding box center [199, 172] width 106 height 7
click at [252, 170] on div "TFL Learning Plan 3 Learning Resources 33 % Completed" at bounding box center [170, 164] width 172 height 39
click at [249, 172] on span "Show Progress" at bounding box center [249, 172] width 4 height 5
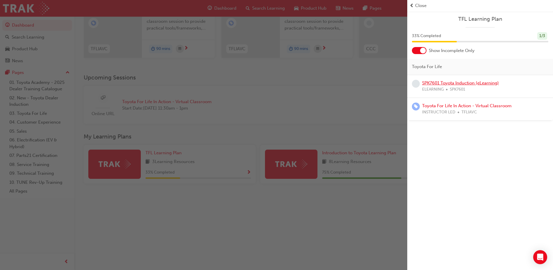
click at [449, 83] on link "SPK7601 Toyota Induction (eLearning)" at bounding box center [460, 82] width 77 height 5
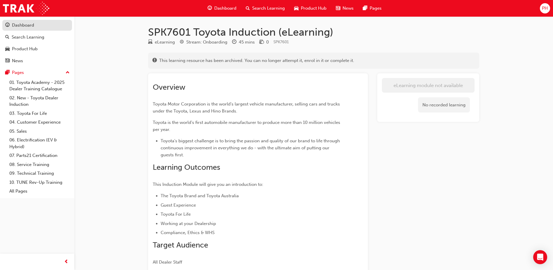
click at [19, 25] on div "Dashboard" at bounding box center [23, 25] width 22 height 7
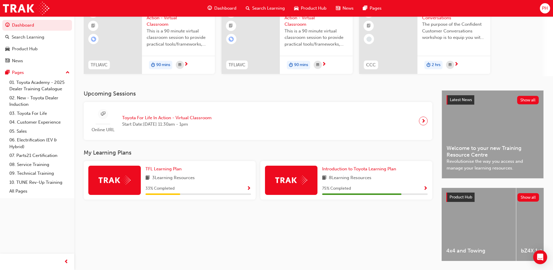
scroll to position [77, 0]
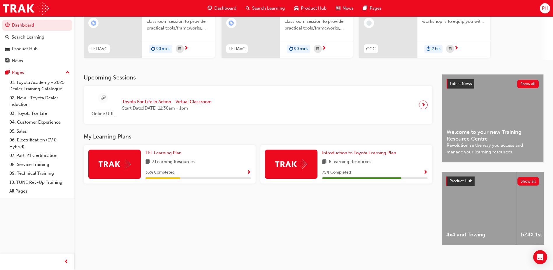
click at [426, 170] on span "Show Progress" at bounding box center [426, 172] width 4 height 5
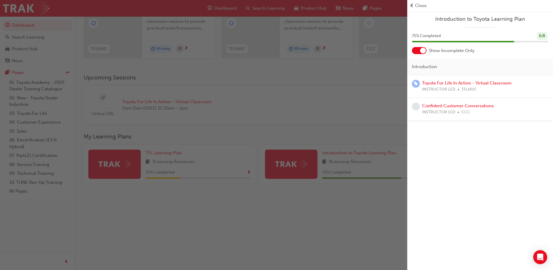
click at [341, 233] on div "button" at bounding box center [203, 135] width 407 height 270
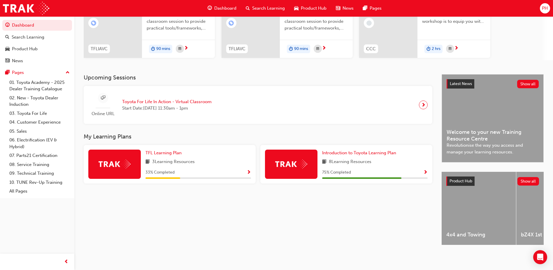
scroll to position [0, 0]
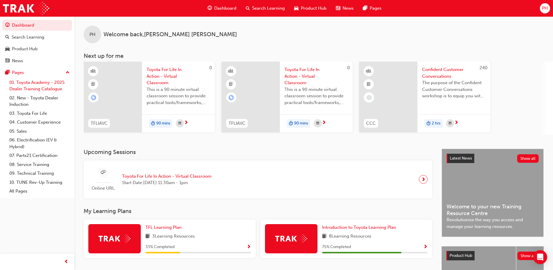
click at [26, 80] on link "01. Toyota Academy - 2025 Dealer Training Catalogue" at bounding box center [39, 85] width 65 height 15
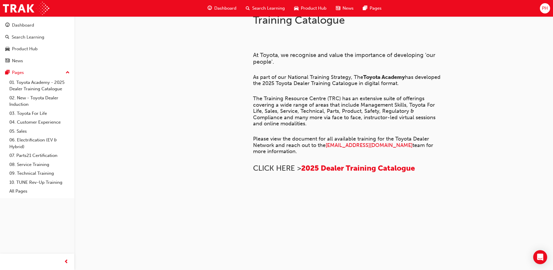
scroll to position [395, 0]
click at [35, 100] on link "02. New - Toyota Dealer Induction" at bounding box center [39, 100] width 65 height 15
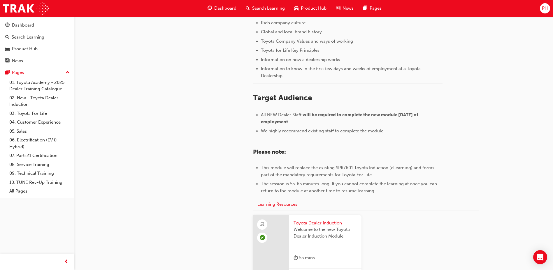
scroll to position [253, 0]
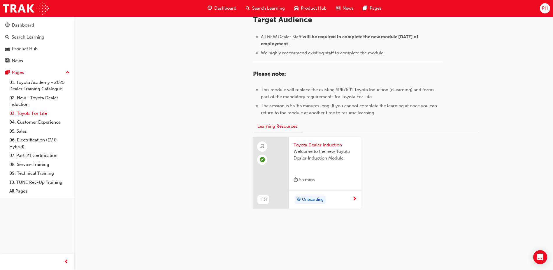
click at [30, 115] on link "03. Toyota For Life" at bounding box center [39, 113] width 65 height 9
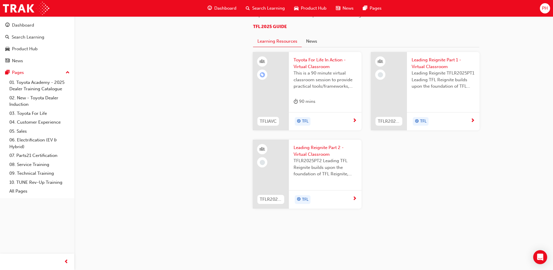
scroll to position [616, 0]
click at [28, 123] on link "04. Customer Experience" at bounding box center [39, 122] width 65 height 9
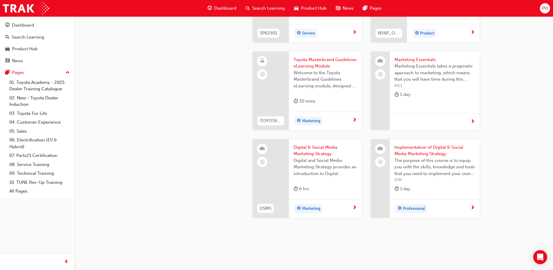
scroll to position [1117, 0]
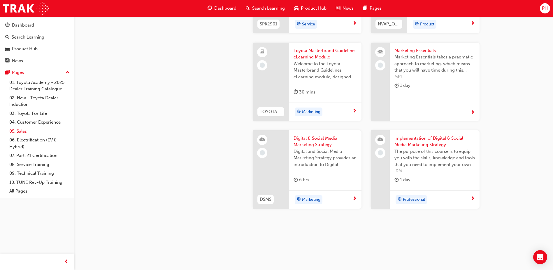
click at [26, 131] on link "05. Sales" at bounding box center [39, 131] width 65 height 9
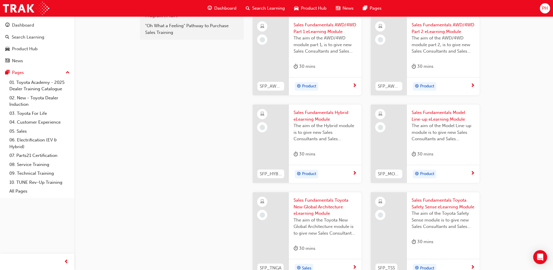
scroll to position [244, 0]
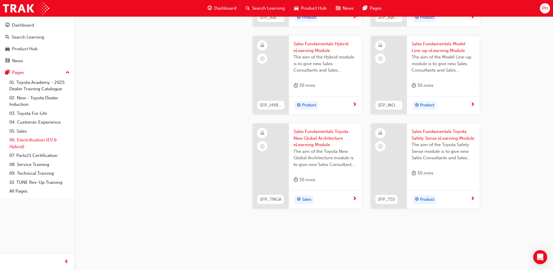
click at [27, 138] on link "06. Electrification (EV & Hybrid)" at bounding box center [39, 142] width 65 height 15
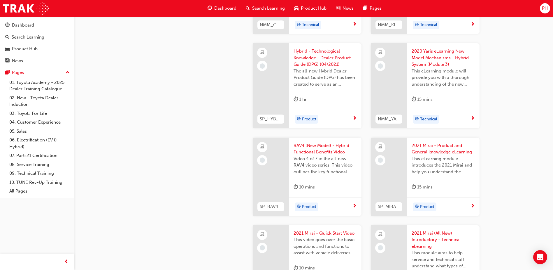
scroll to position [976, 0]
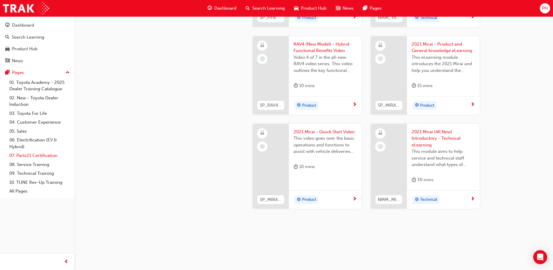
click at [53, 155] on link "07. Parts21 Certification" at bounding box center [39, 155] width 65 height 9
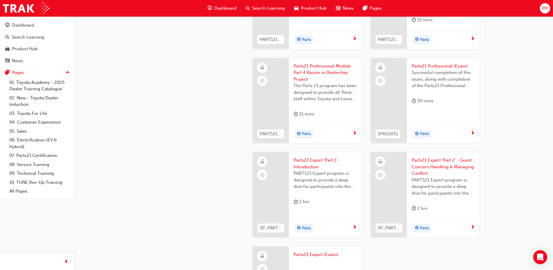
scroll to position [1159, 0]
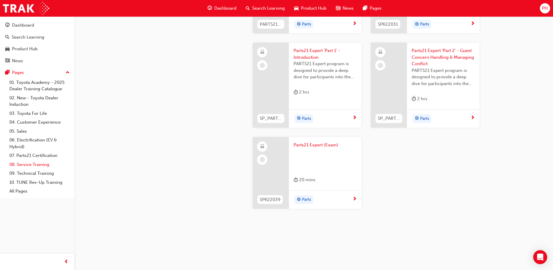
click at [40, 165] on link "08. Service Training" at bounding box center [39, 164] width 65 height 9
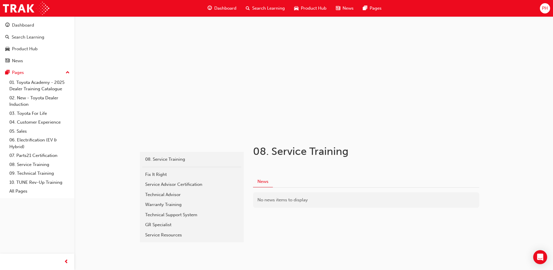
scroll to position [10, 0]
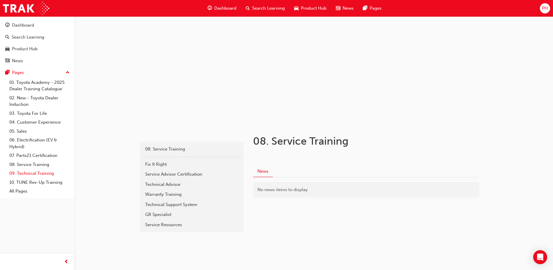
click at [24, 176] on link "09. Technical Training" at bounding box center [39, 173] width 65 height 9
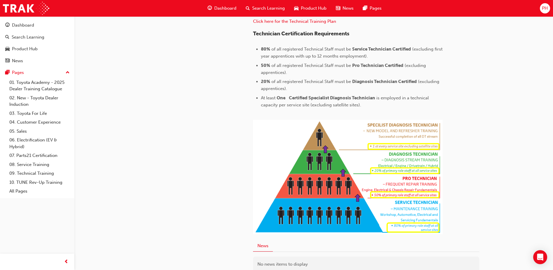
scroll to position [287, 0]
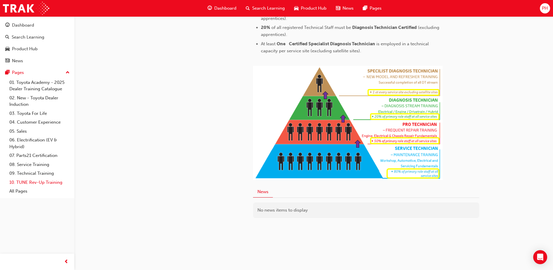
click at [51, 180] on link "10. TUNE Rev-Up Training" at bounding box center [39, 182] width 65 height 9
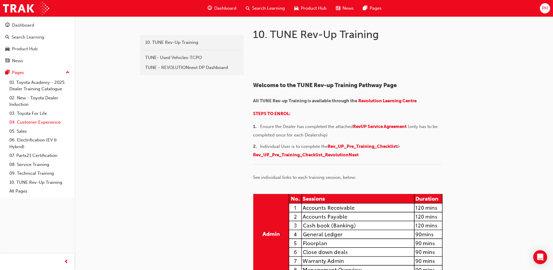
click at [15, 124] on link "04. Customer Experience" at bounding box center [39, 122] width 65 height 9
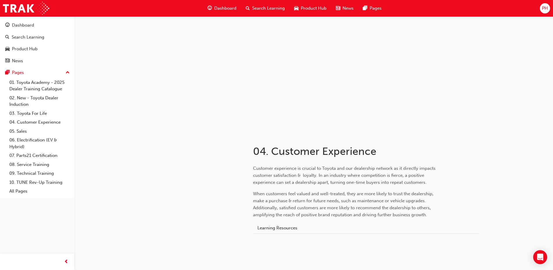
scroll to position [16, 0]
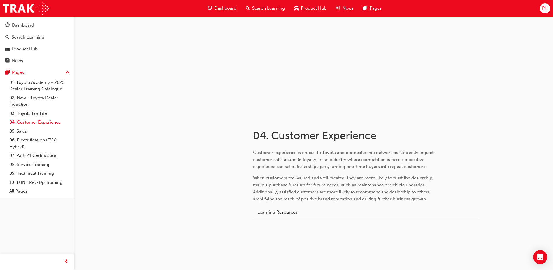
click at [31, 121] on link "04. Customer Experience" at bounding box center [39, 122] width 65 height 9
drag, startPoint x: 17, startPoint y: 23, endPoint x: 28, endPoint y: 29, distance: 13.2
click at [17, 23] on div "Dashboard" at bounding box center [23, 25] width 22 height 7
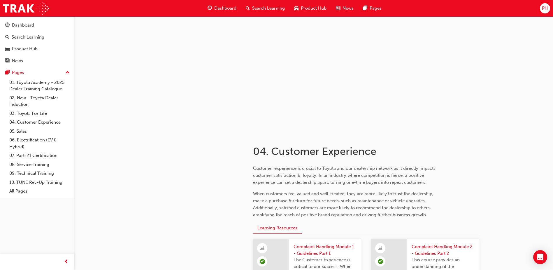
scroll to position [16, 0]
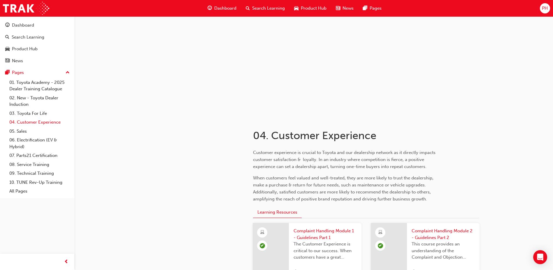
click at [53, 123] on link "04. Customer Experience" at bounding box center [39, 122] width 65 height 9
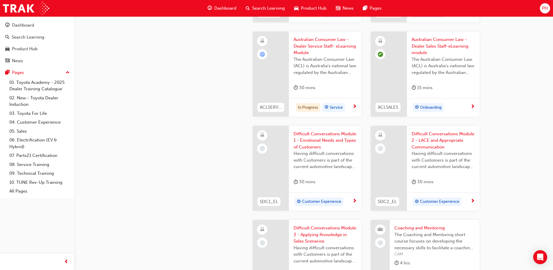
scroll to position [512, 0]
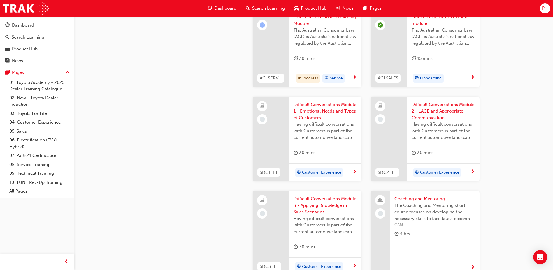
click at [315, 101] on div "Difficult Conversations Module 1 - Emotional Needs and Types of Customers Havin…" at bounding box center [325, 130] width 73 height 67
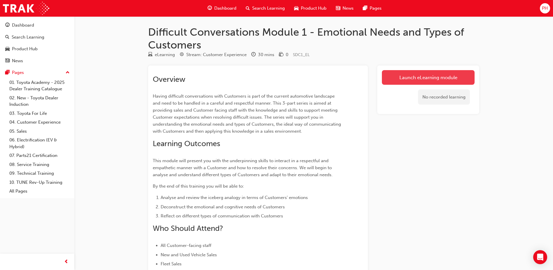
click at [387, 75] on link "Launch eLearning module" at bounding box center [428, 77] width 93 height 15
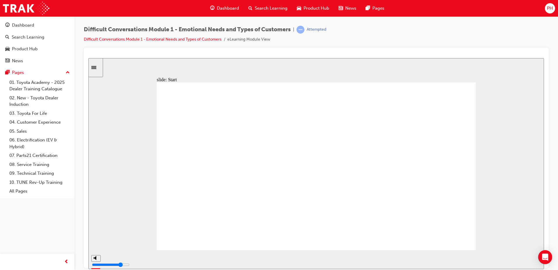
click at [487, 206] on div "slide: Start Rectangle Difficult Conversations - Module 1 Emotional Needs of Gu…" at bounding box center [315, 163] width 455 height 211
type input "3500"
type input "5"
type input "3500"
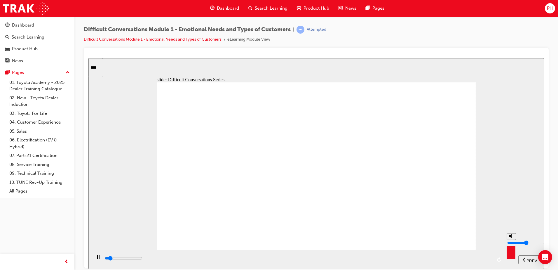
type input "4"
type input "3500"
type input "3"
type input "3500"
type input "1"
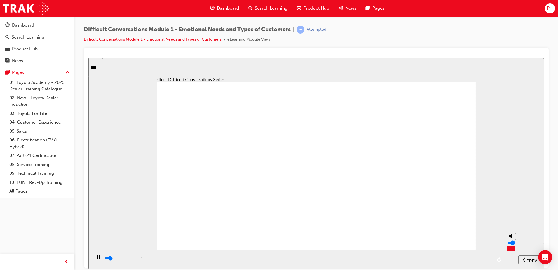
type input "3600"
type input "0"
type input "3900"
drag, startPoint x: 512, startPoint y: 238, endPoint x: 516, endPoint y: 267, distance: 29.3
type input "0"
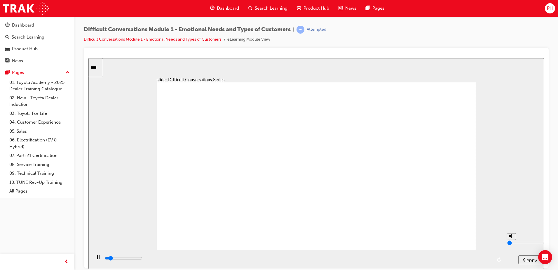
click at [516, 244] on input "volume" at bounding box center [526, 242] width 38 height 5
click at [516, 216] on div "slide: Difficult Conversations Series Having difficult conversations with Guest…" at bounding box center [315, 163] width 455 height 211
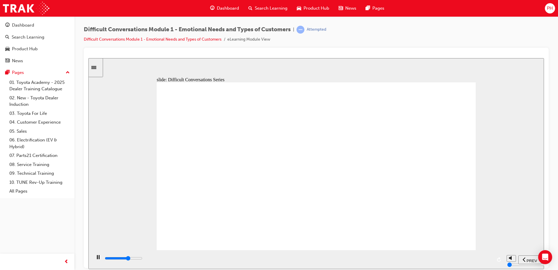
click at [97, 258] on icon "play/pause" at bounding box center [98, 256] width 3 height 4
click at [398, 261] on div "playback controls" at bounding box center [298, 258] width 388 height 6
click at [492, 259] on div "playback controls" at bounding box center [297, 258] width 412 height 19
click at [489, 260] on div "playback controls" at bounding box center [298, 258] width 388 height 6
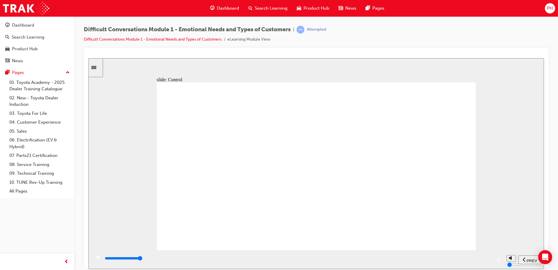
type input "2700"
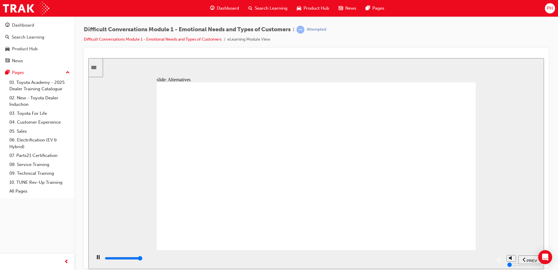
type input "65500"
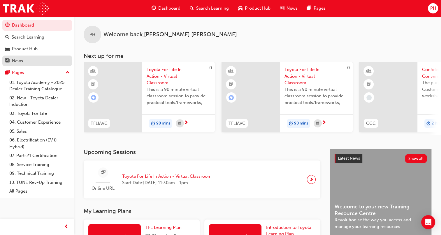
click at [18, 60] on div "News" at bounding box center [17, 60] width 11 height 7
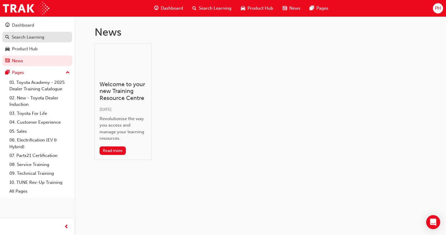
click at [28, 33] on link "Search Learning" at bounding box center [37, 37] width 70 height 11
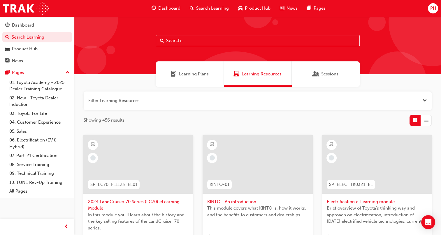
click at [332, 77] on div "Sessions" at bounding box center [326, 73] width 68 height 25
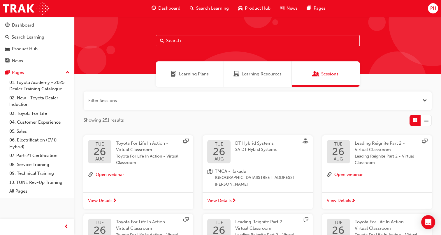
click at [256, 75] on span "Learning Resources" at bounding box center [262, 74] width 40 height 7
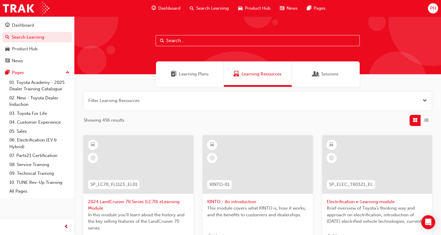
click at [178, 71] on div "Learning Plans" at bounding box center [190, 74] width 38 height 7
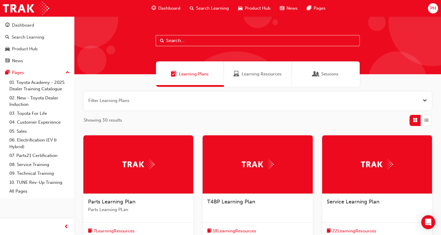
click at [247, 74] on span "Learning Resources" at bounding box center [262, 74] width 40 height 7
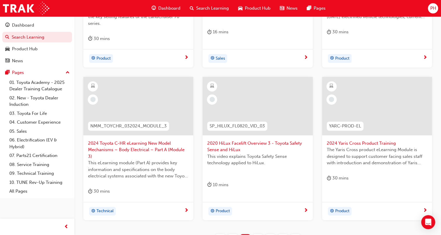
scroll to position [261, 0]
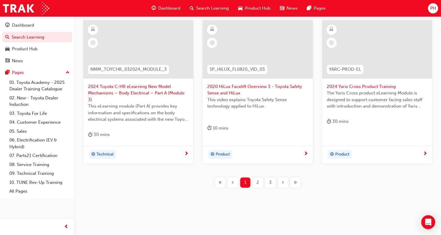
click at [263, 184] on button "2" at bounding box center [258, 182] width 13 height 10
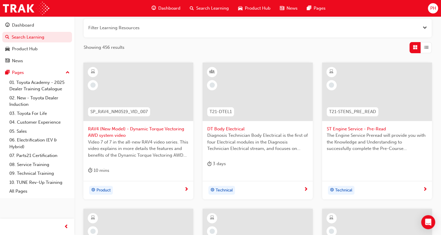
scroll to position [248, 0]
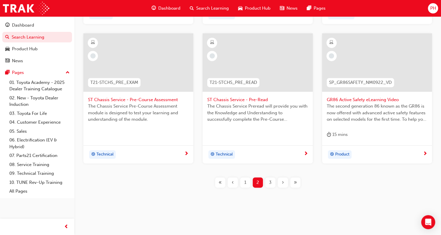
click at [268, 182] on div "3" at bounding box center [270, 182] width 10 height 10
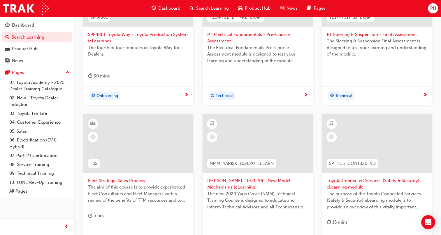
scroll to position [254, 0]
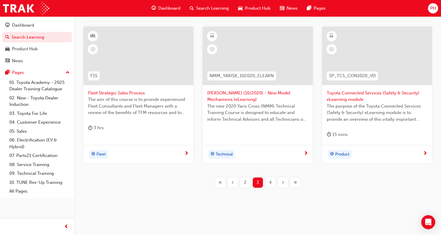
click at [274, 184] on div "4" at bounding box center [270, 182] width 10 height 10
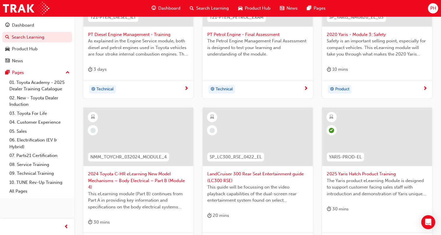
scroll to position [254, 0]
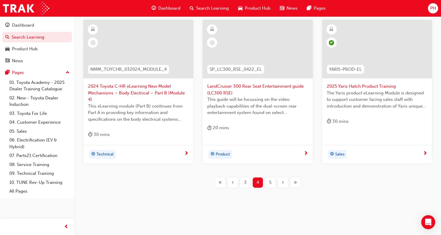
click at [270, 181] on span "5" at bounding box center [270, 182] width 2 height 7
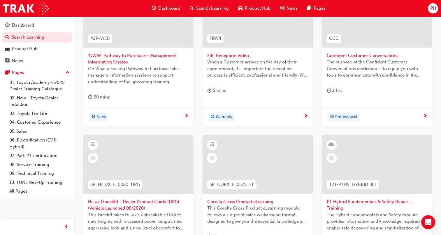
scroll to position [233, 0]
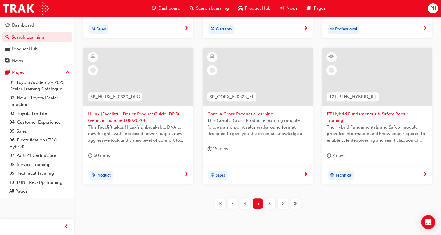
click at [272, 201] on div "6" at bounding box center [270, 203] width 10 height 10
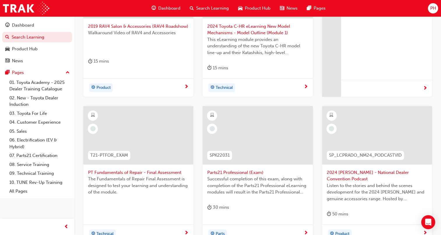
scroll to position [233, 0]
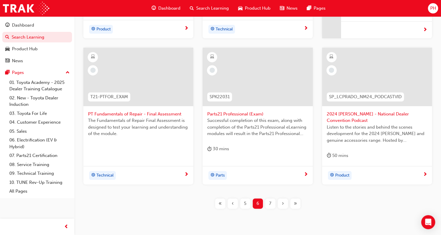
click at [246, 207] on div "5" at bounding box center [245, 203] width 10 height 10
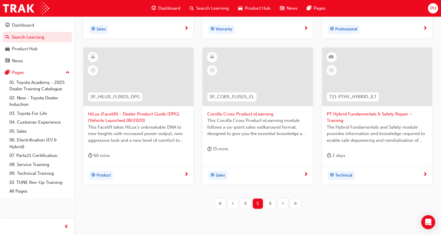
click at [246, 207] on div "4" at bounding box center [245, 203] width 10 height 10
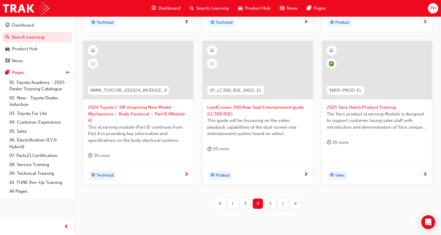
click at [246, 207] on div "3" at bounding box center [245, 203] width 10 height 10
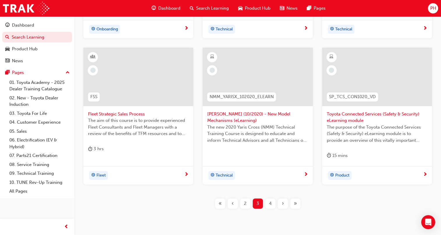
click at [246, 207] on div "2" at bounding box center [245, 203] width 10 height 10
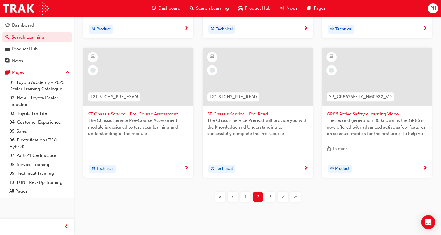
click at [246, 194] on div "1" at bounding box center [245, 196] width 10 height 10
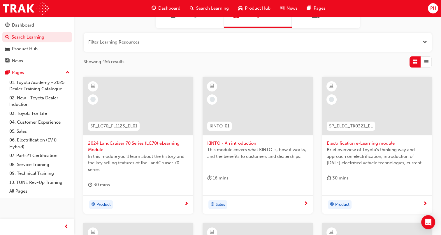
scroll to position [88, 0]
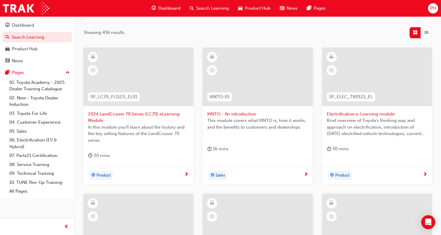
click at [146, 119] on span "2024 LandCruiser 70 Series (LC70) eLearning Module" at bounding box center [138, 117] width 101 height 13
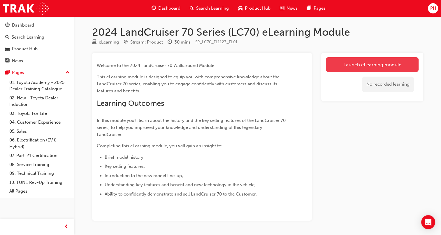
click at [357, 67] on link "Launch eLearning module" at bounding box center [372, 64] width 93 height 15
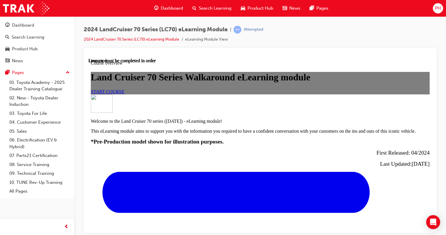
scroll to position [88, 0]
click at [124, 89] on span "START COURSE" at bounding box center [108, 91] width 34 height 5
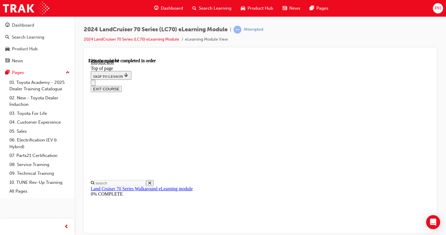
scroll to position [337, 0]
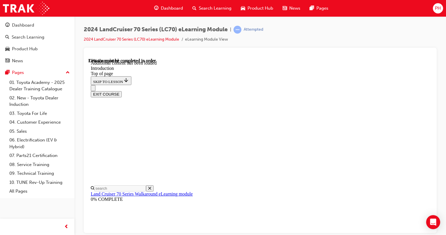
scroll to position [847, 0]
